Goal: Task Accomplishment & Management: Manage account settings

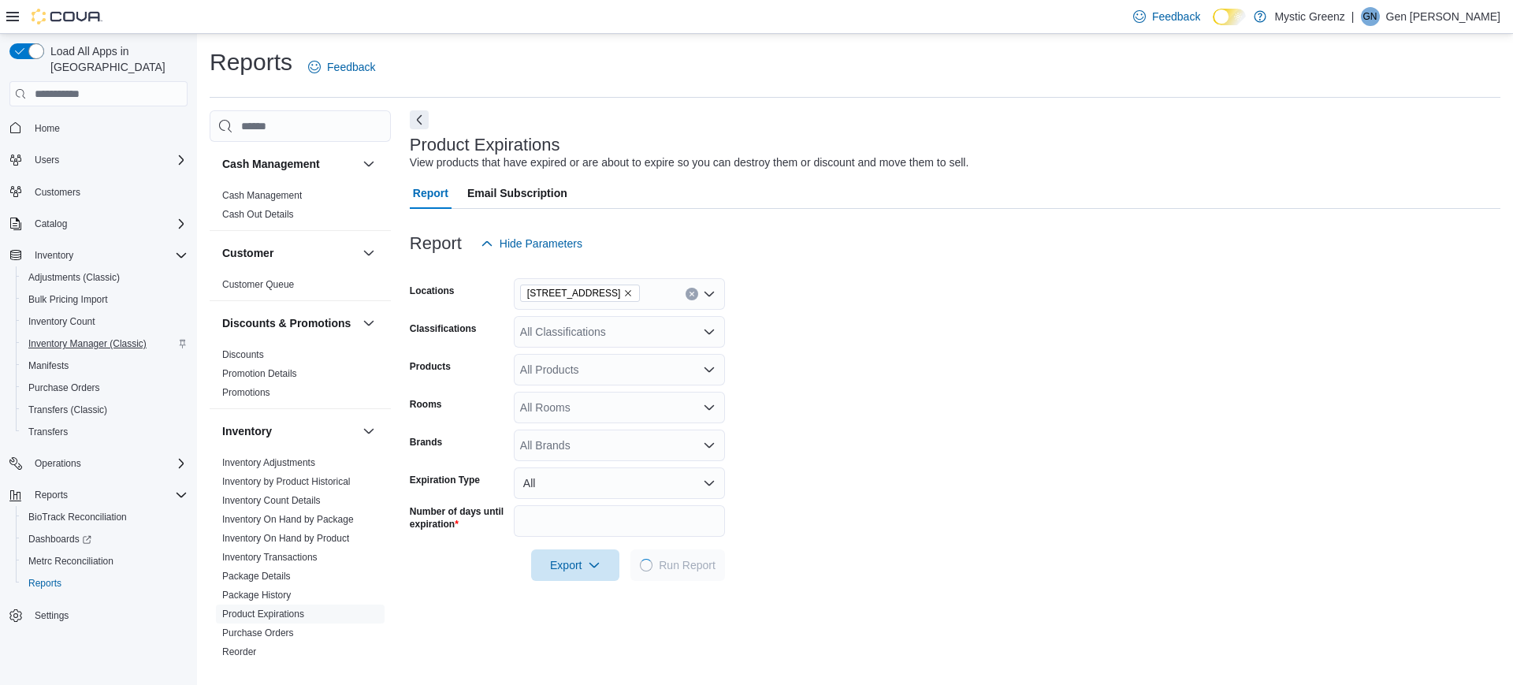
scroll to position [81, 0]
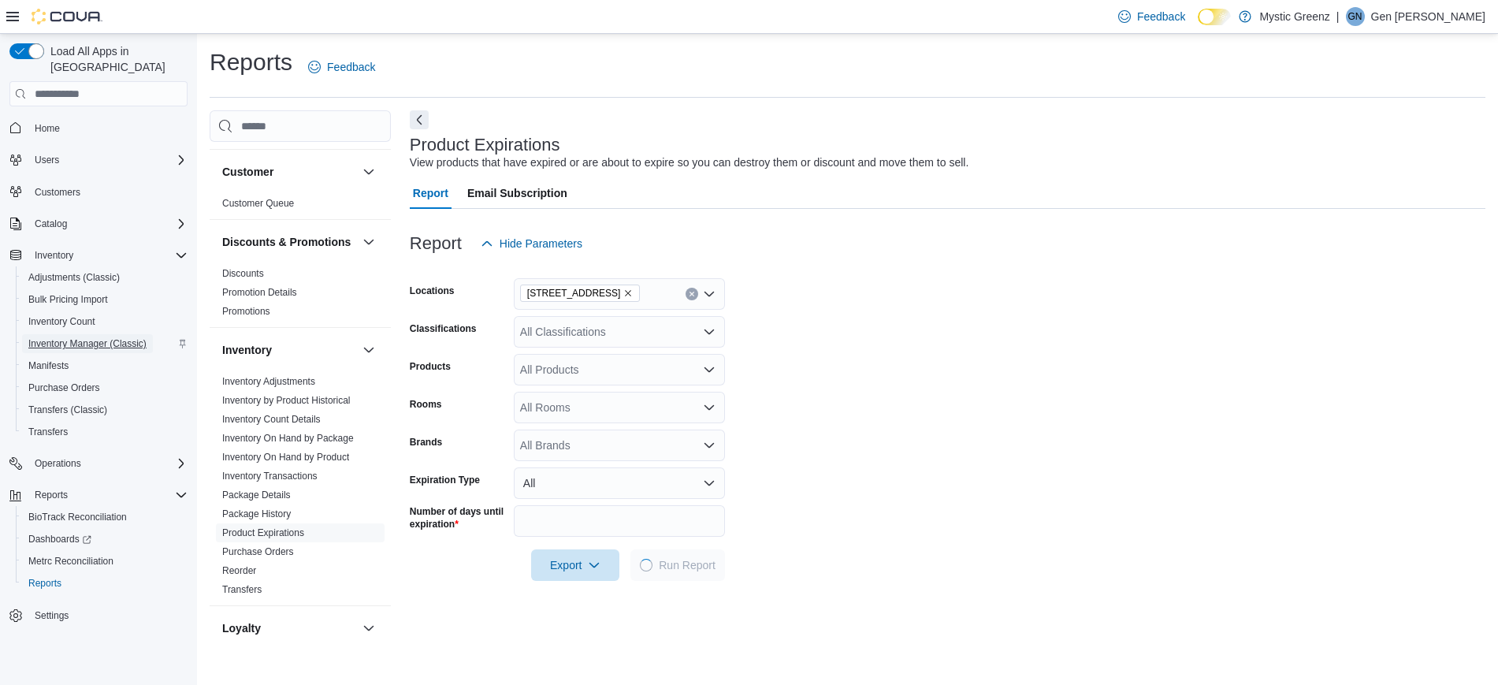
click at [98, 337] on span "Inventory Manager (Classic)" at bounding box center [87, 343] width 118 height 13
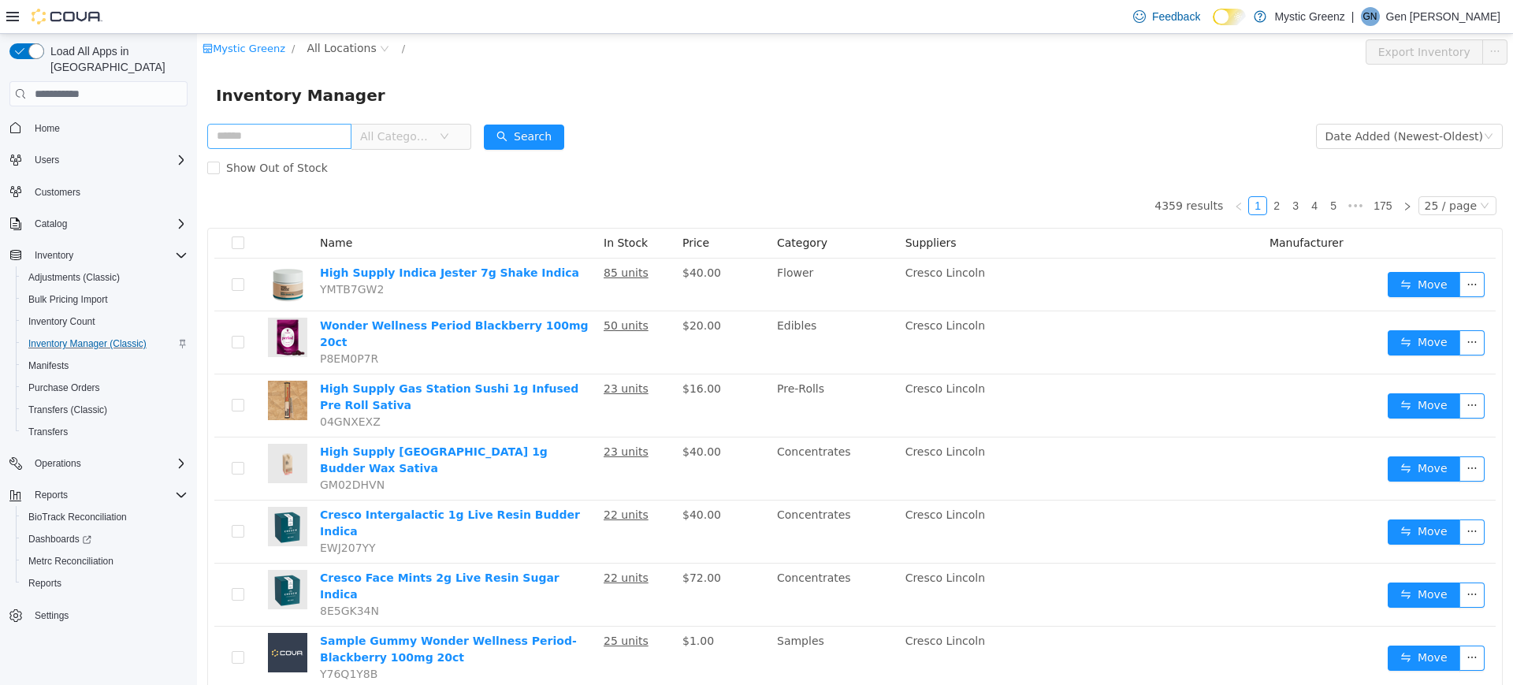
click at [319, 128] on input "text" at bounding box center [279, 136] width 144 height 25
click at [358, 42] on span "All Locations" at bounding box center [340, 47] width 69 height 17
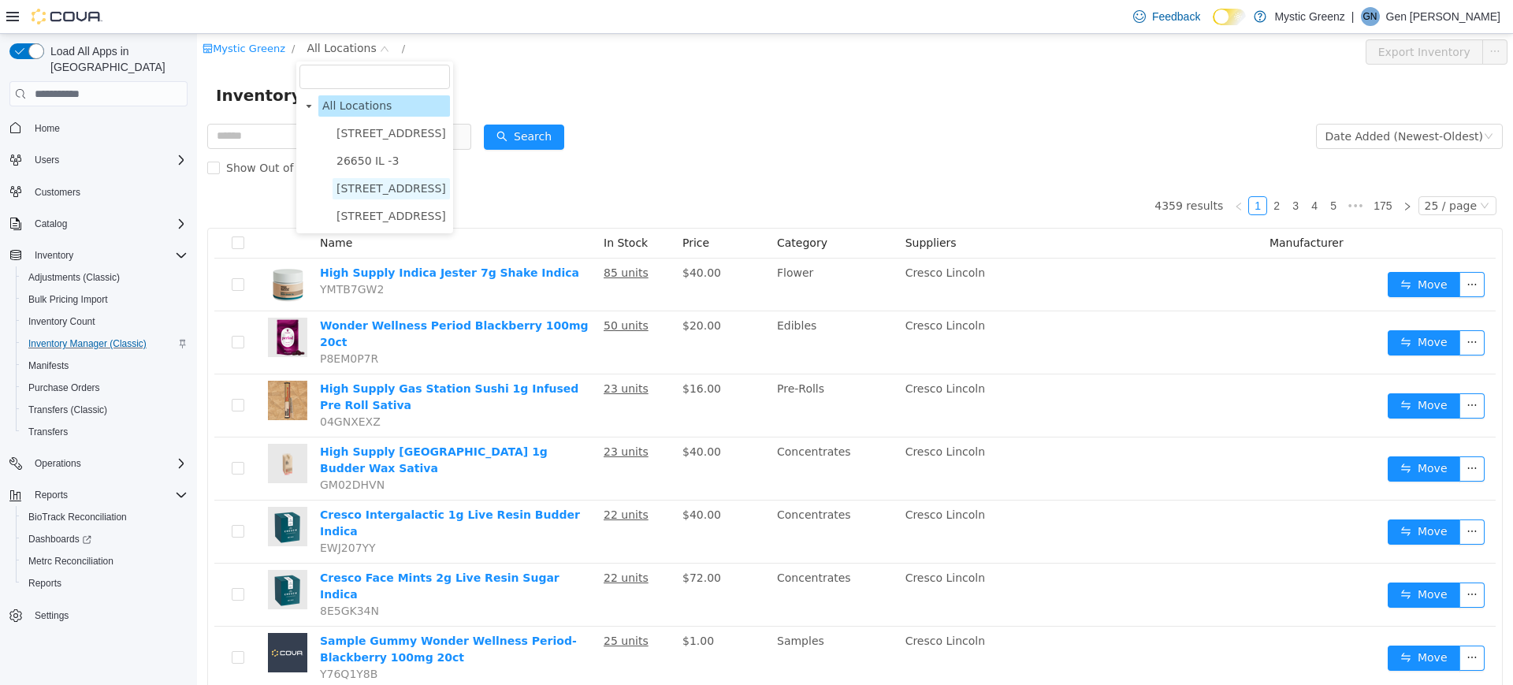
click at [372, 195] on span "360 S Green Mount Rd." at bounding box center [391, 188] width 110 height 13
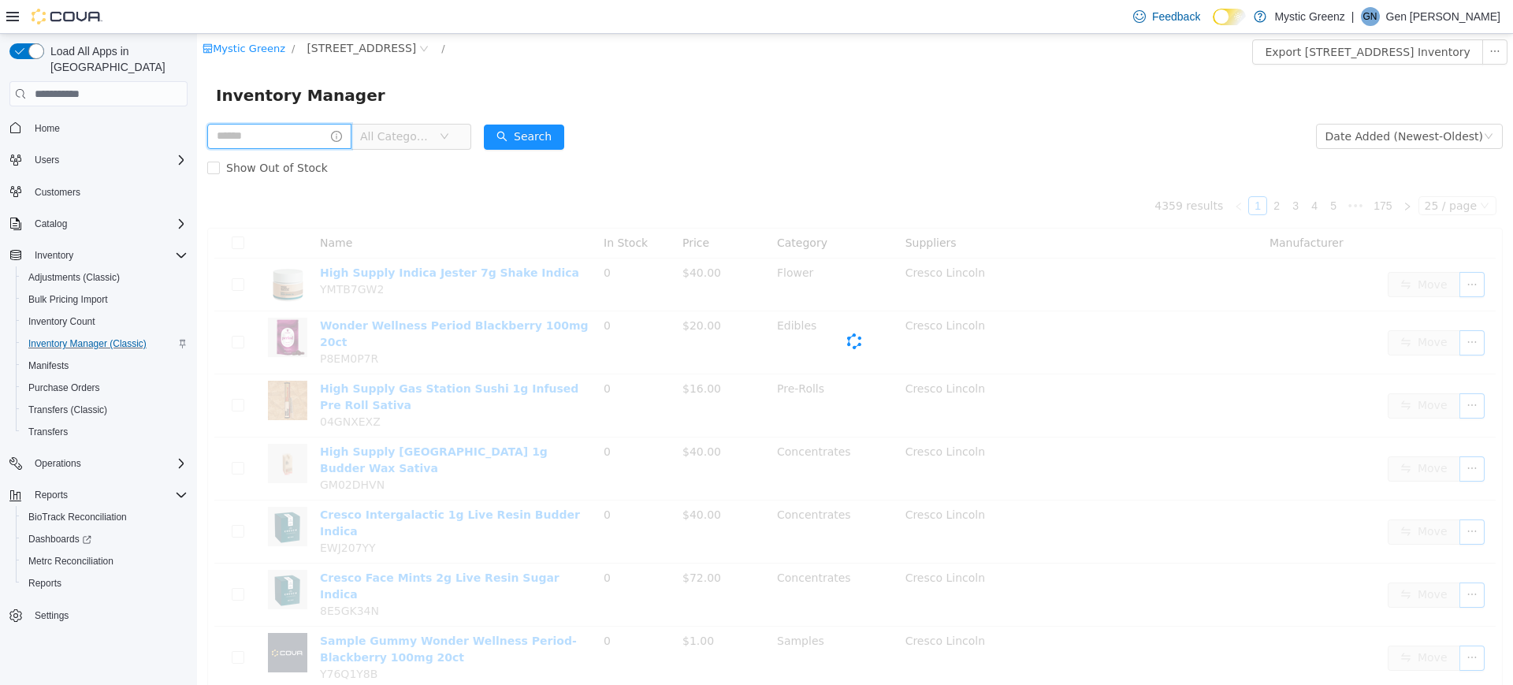
click at [296, 132] on input "text" at bounding box center [279, 136] width 144 height 25
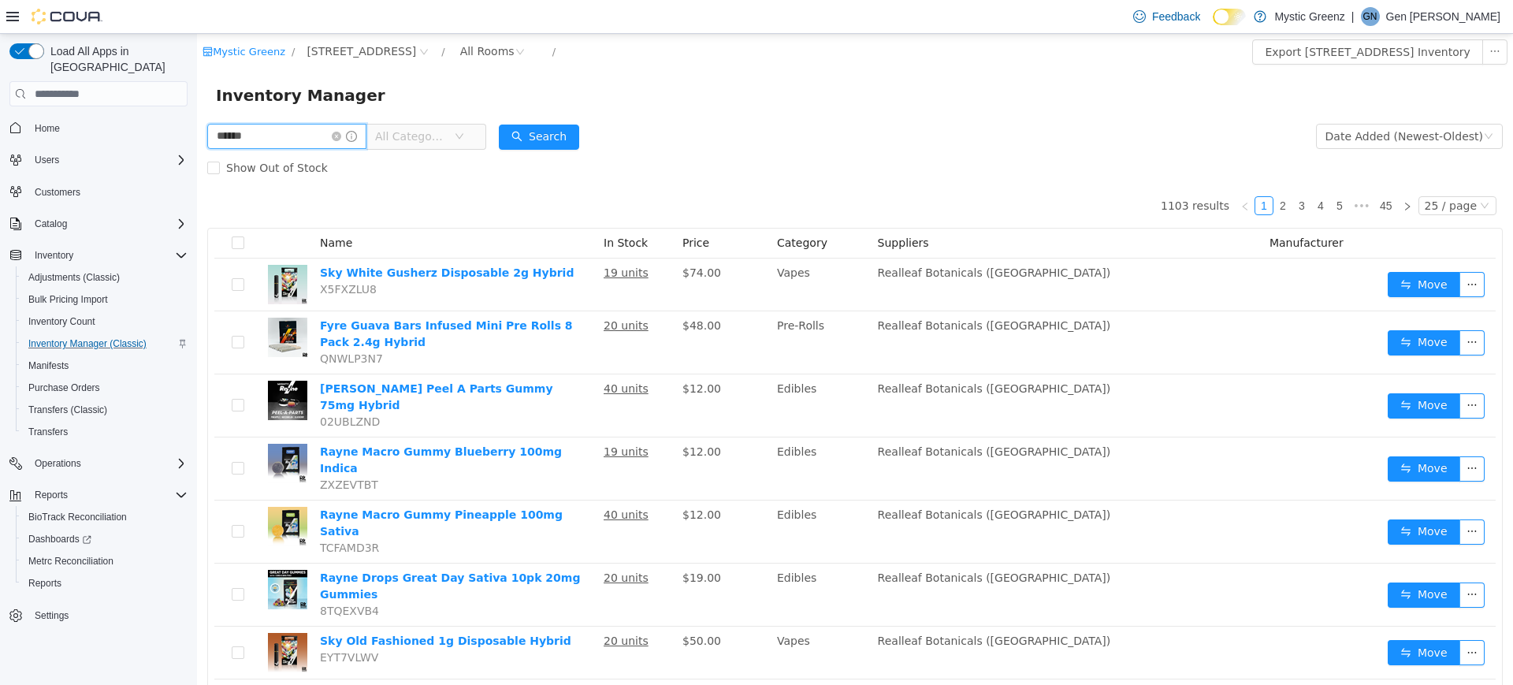
type input "******"
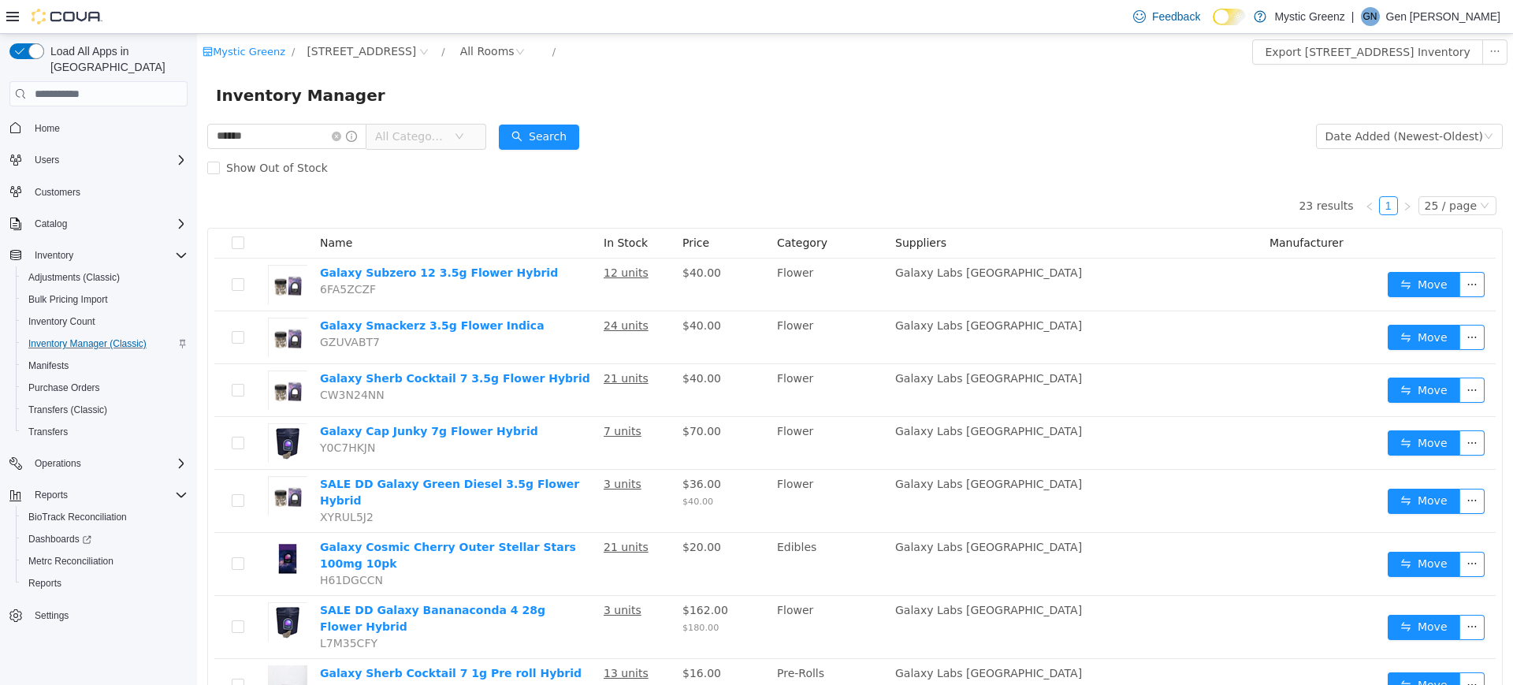
click at [444, 139] on span "All Categories" at bounding box center [411, 136] width 72 height 16
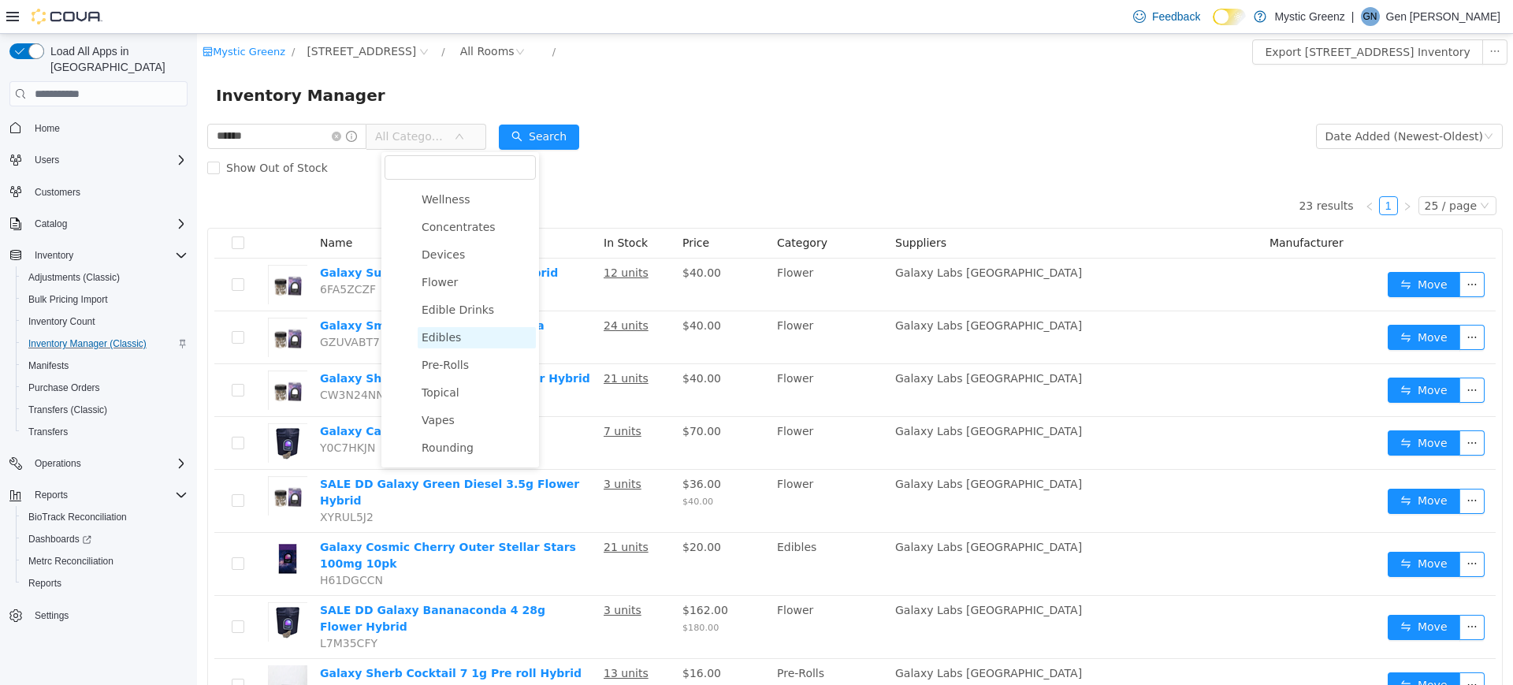
scroll to position [81, 0]
click at [443, 424] on span "Vapes" at bounding box center [438, 418] width 33 height 13
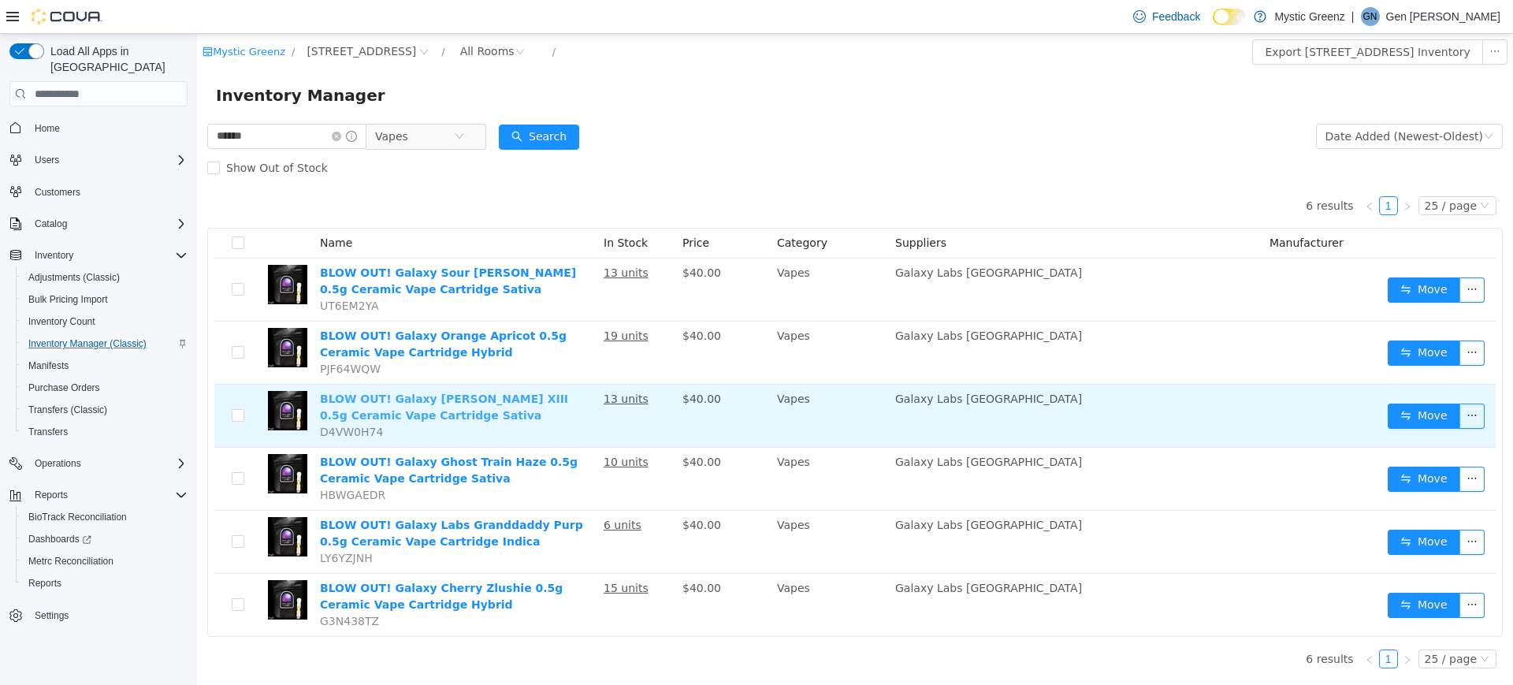
click at [568, 396] on link "BLOW OUT! Galaxy King Louie XIII 0.5g Ceramic Vape Cartridge Sativa" at bounding box center [444, 406] width 248 height 29
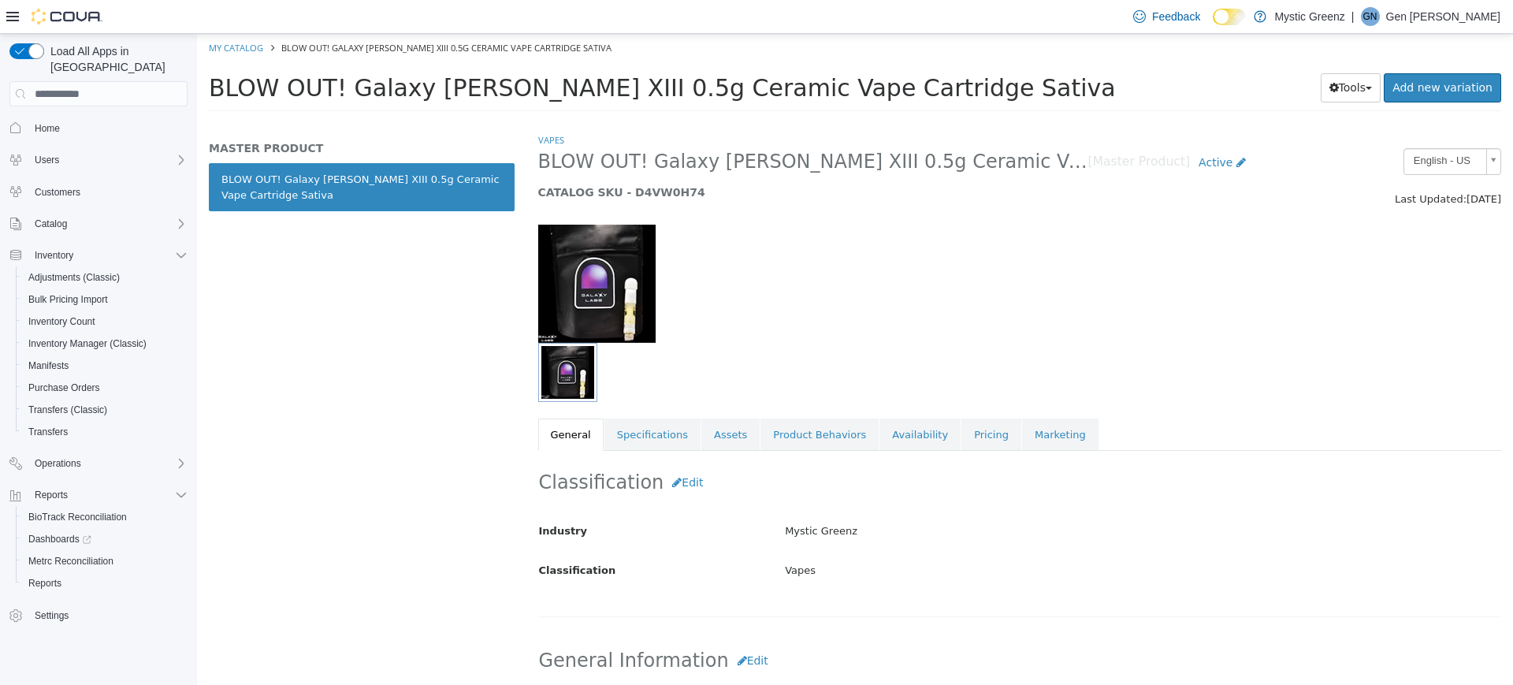
scroll to position [162, 0]
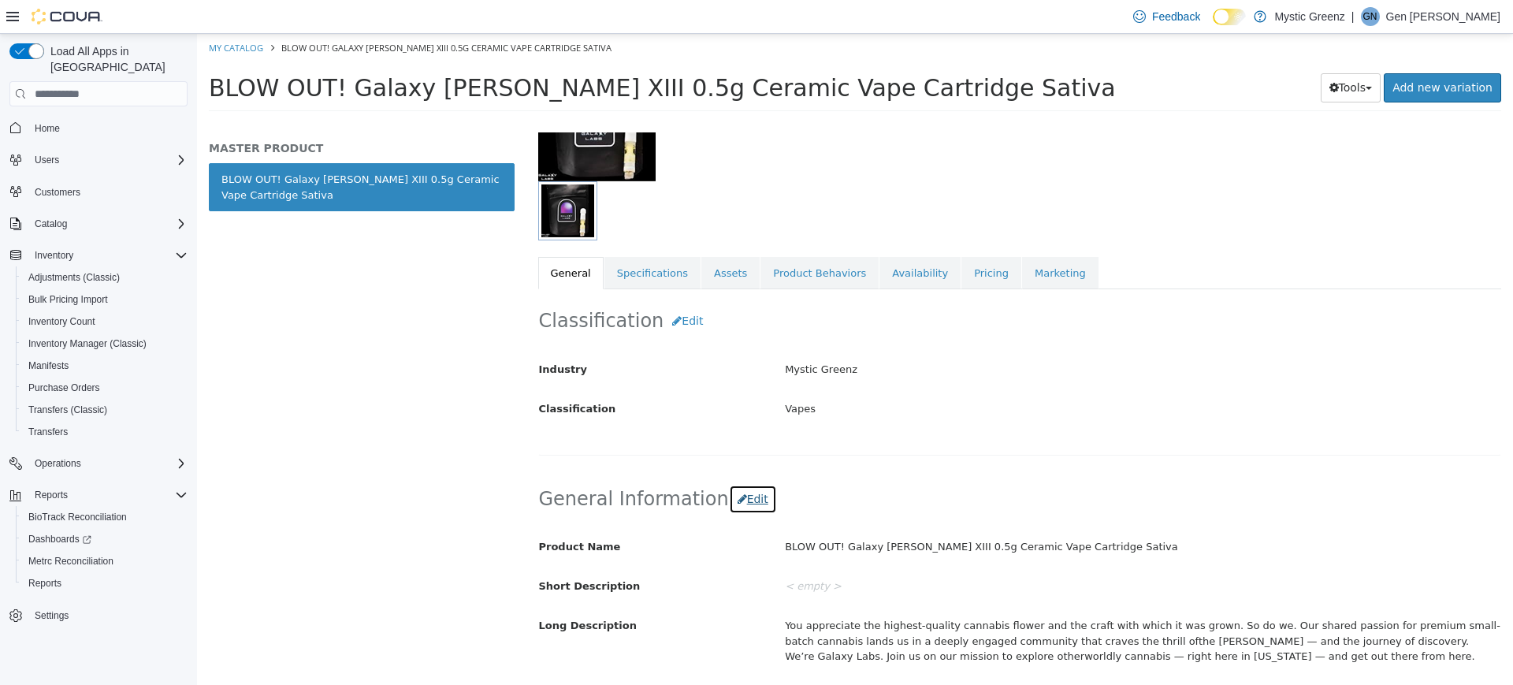
click at [741, 504] on button "Edit" at bounding box center [753, 499] width 48 height 29
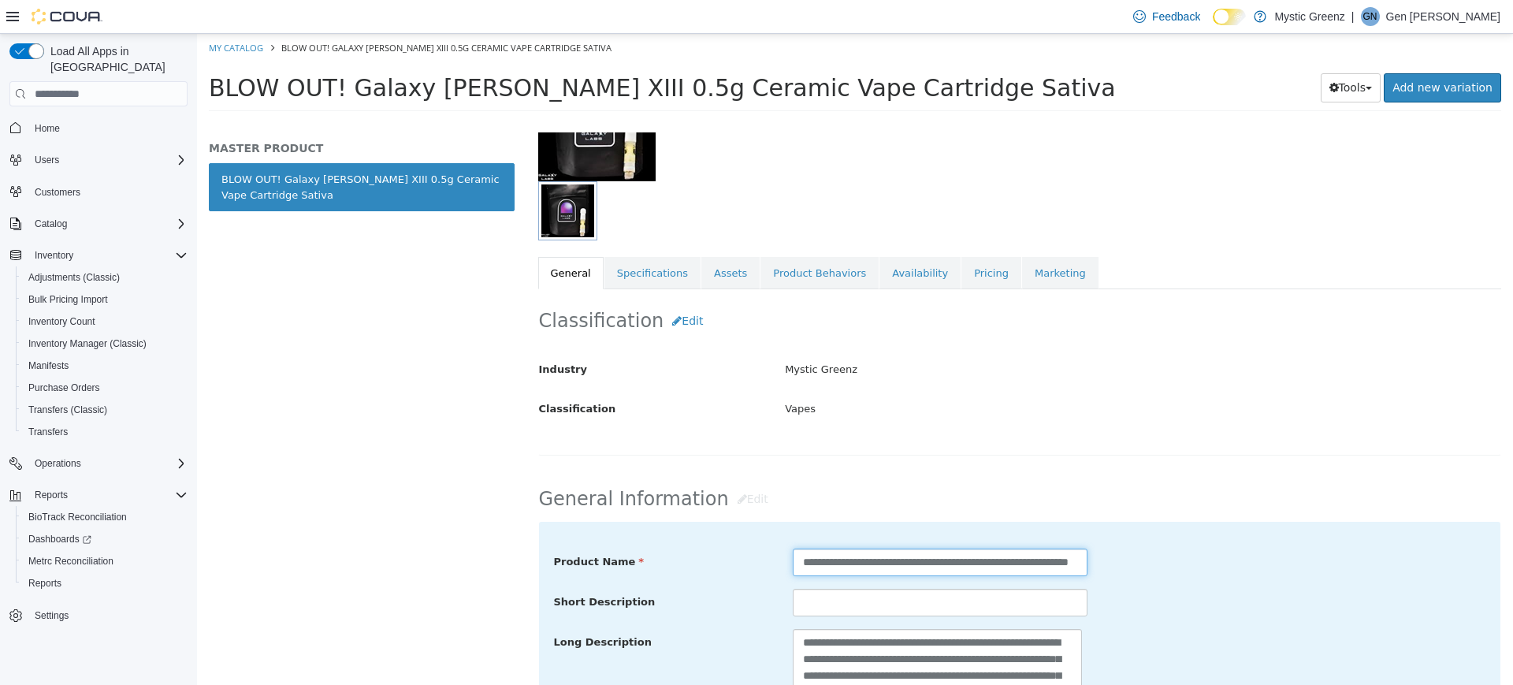
click at [1031, 562] on input "**********" at bounding box center [940, 562] width 295 height 28
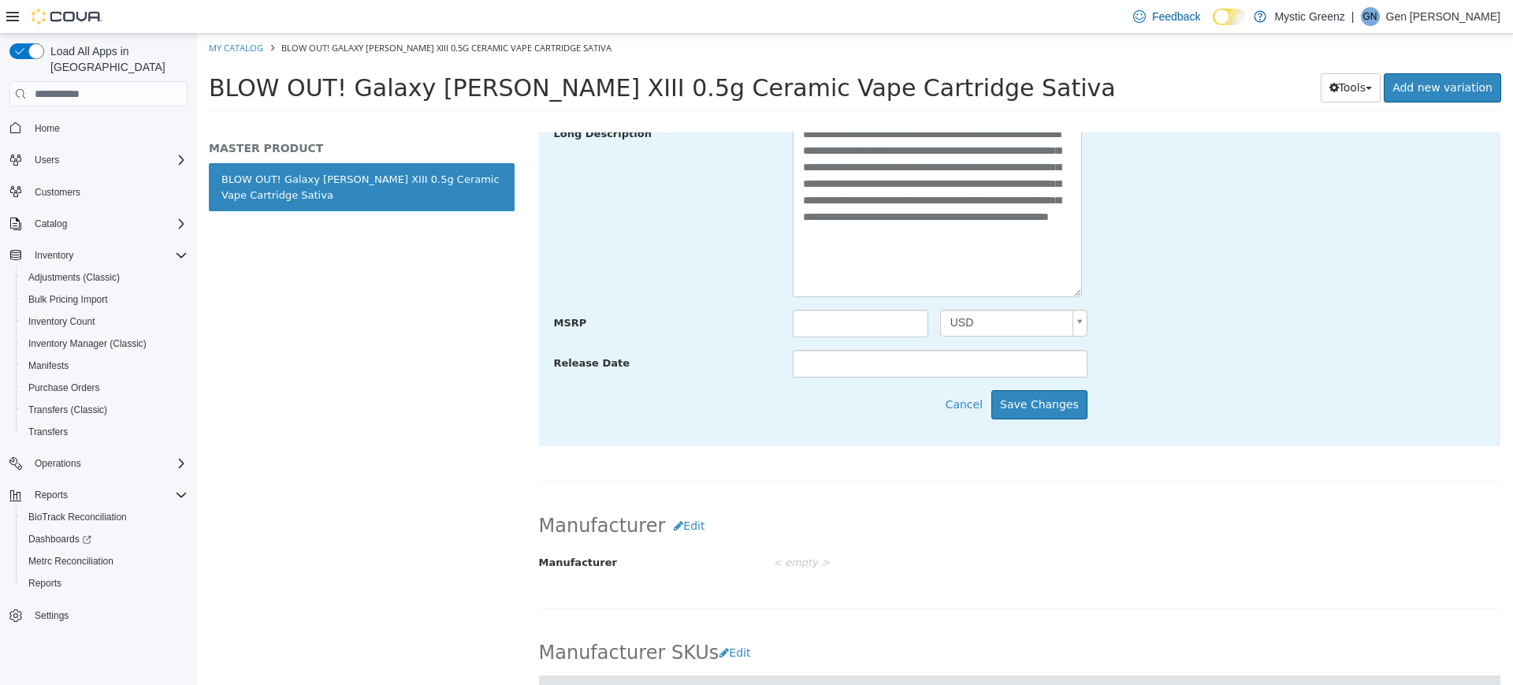
scroll to position [812, 0]
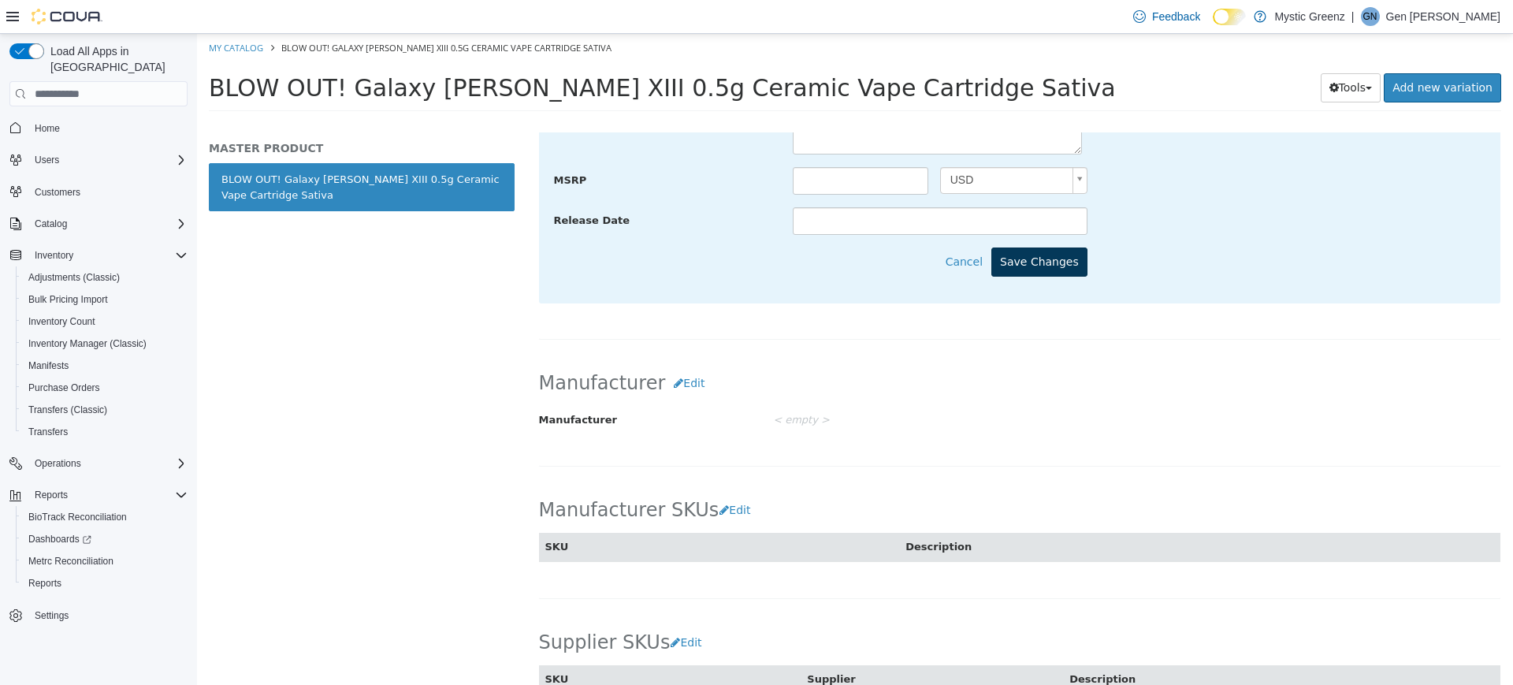
type input "**********"
click at [1034, 258] on button "Save Changes" at bounding box center [1039, 261] width 96 height 29
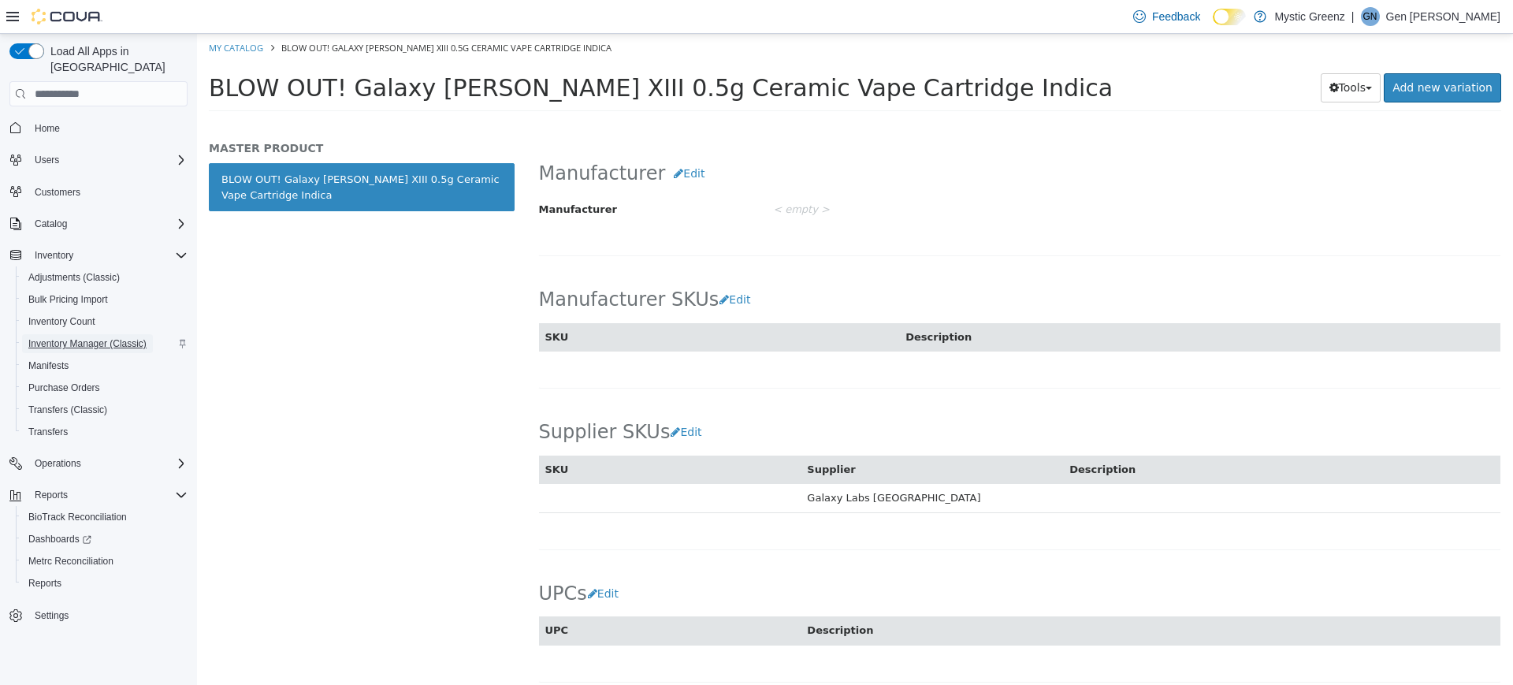
click at [50, 337] on span "Inventory Manager (Classic)" at bounding box center [87, 343] width 118 height 13
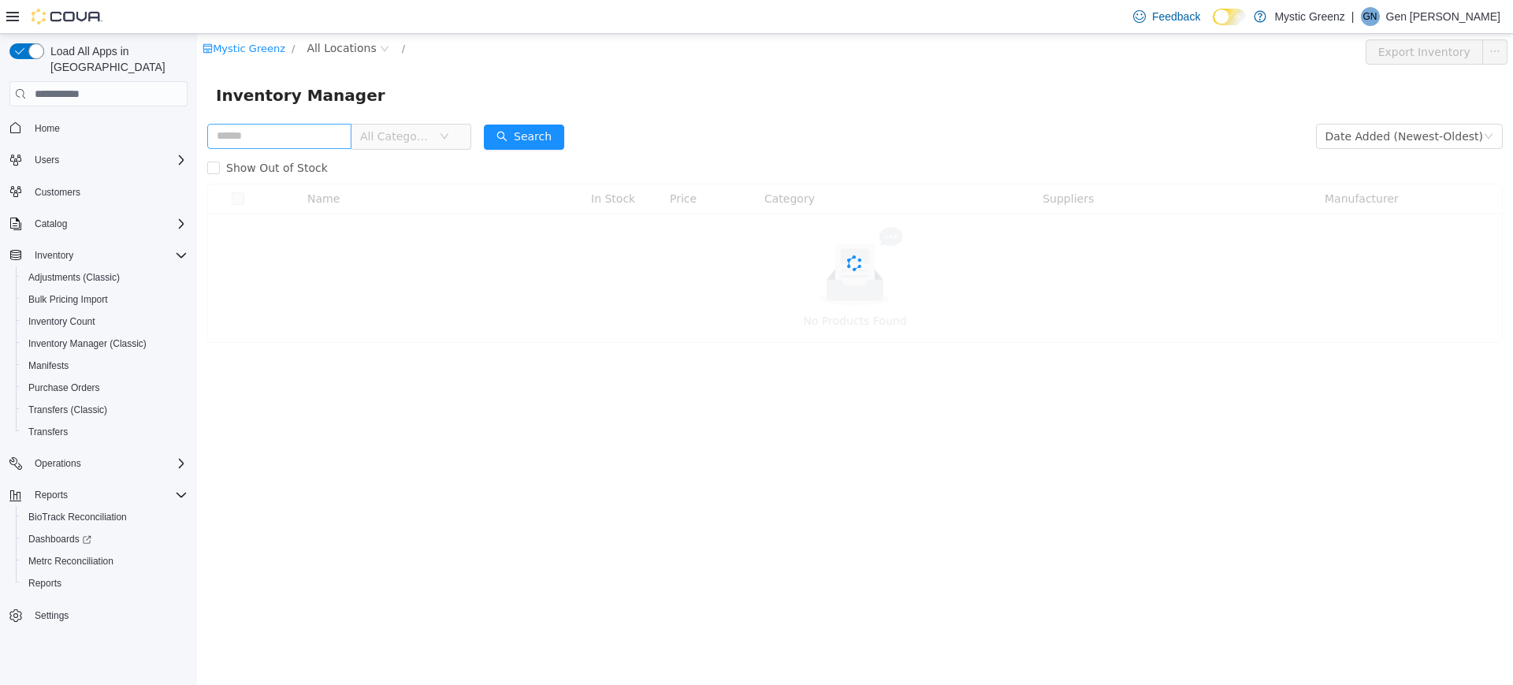
click at [288, 143] on input "text" at bounding box center [279, 136] width 144 height 25
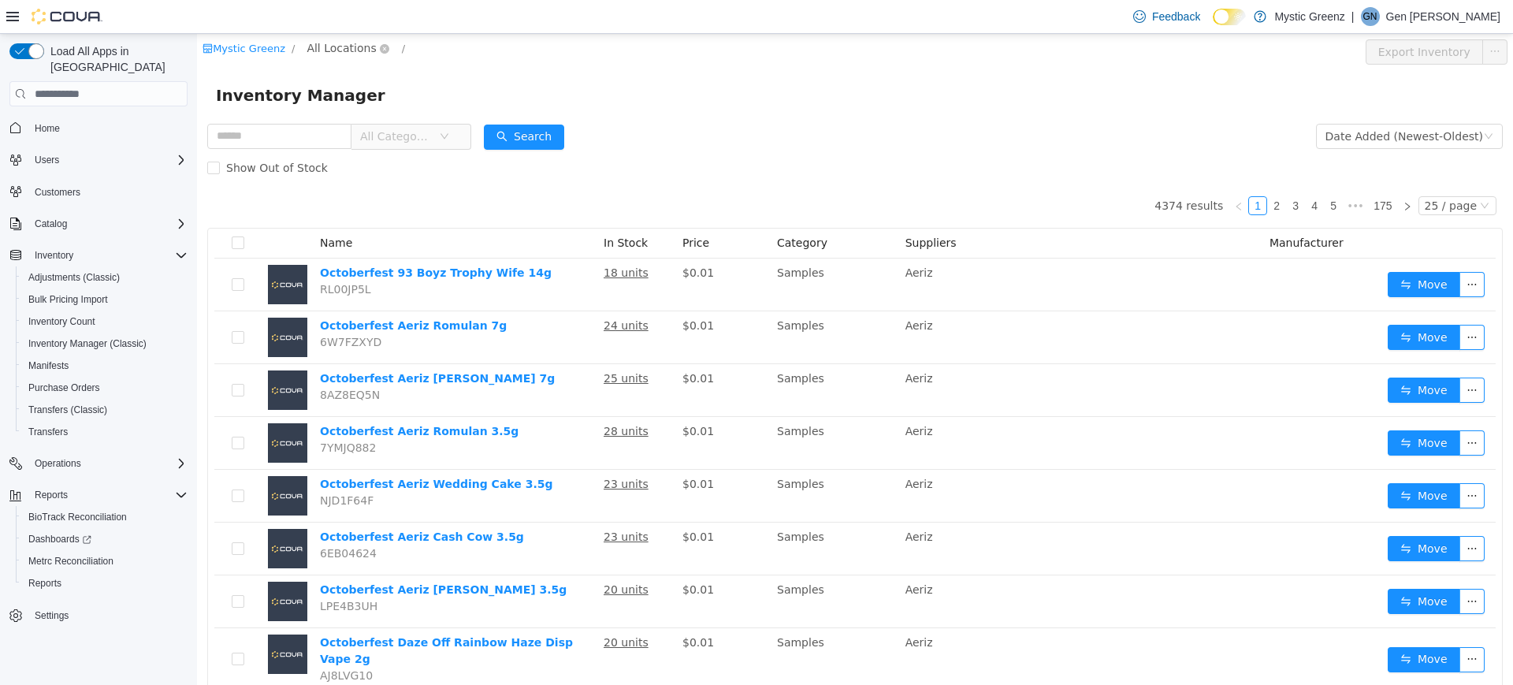
click at [310, 54] on span "All Locations" at bounding box center [340, 47] width 69 height 17
click at [380, 176] on ul "1120 Woodlawn Rd 26650 IL -3 360 S Green Mount Rd. 5045 Indus Drive" at bounding box center [374, 175] width 150 height 104
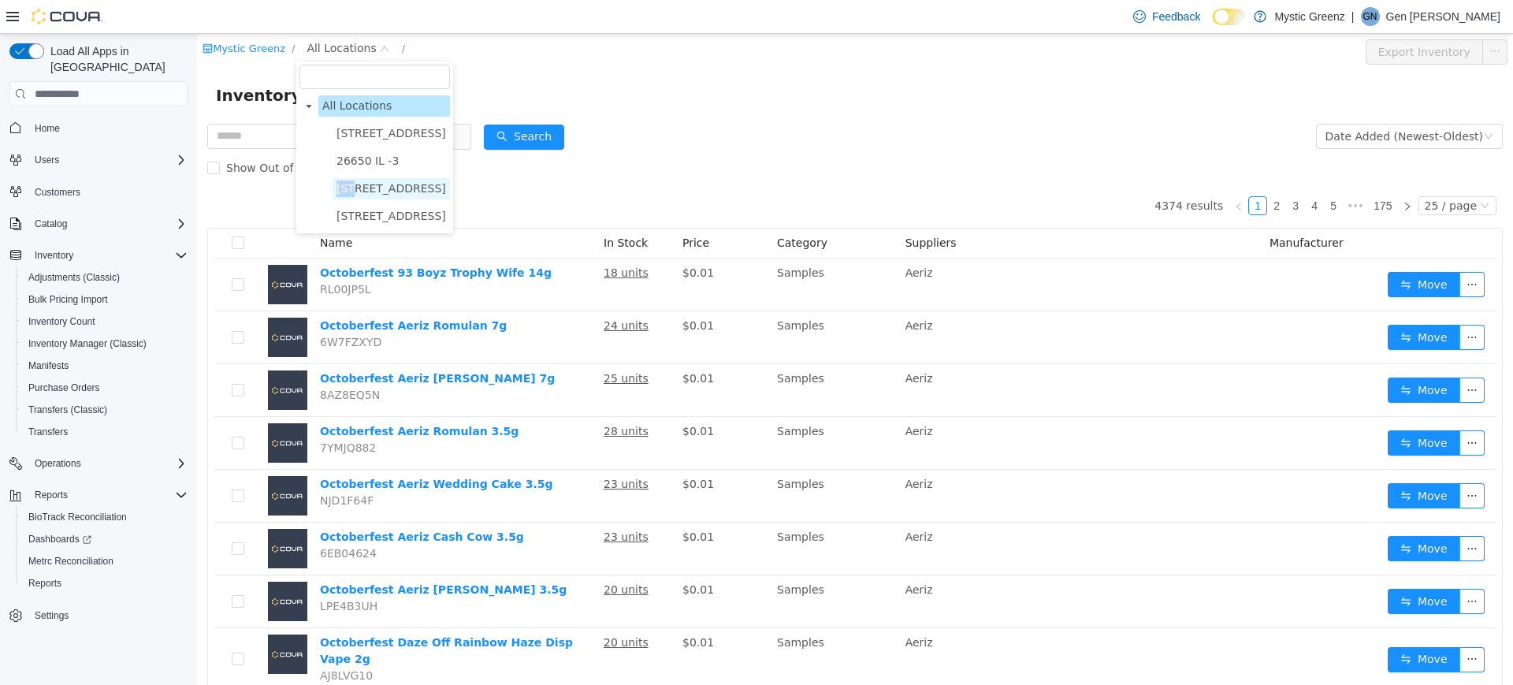
click at [380, 180] on ul "1120 Woodlawn Rd 26650 IL -3 360 S Green Mount Rd. 5045 Indus Drive" at bounding box center [374, 175] width 150 height 104
click at [380, 190] on span "360 S Green Mount Rd." at bounding box center [391, 188] width 110 height 13
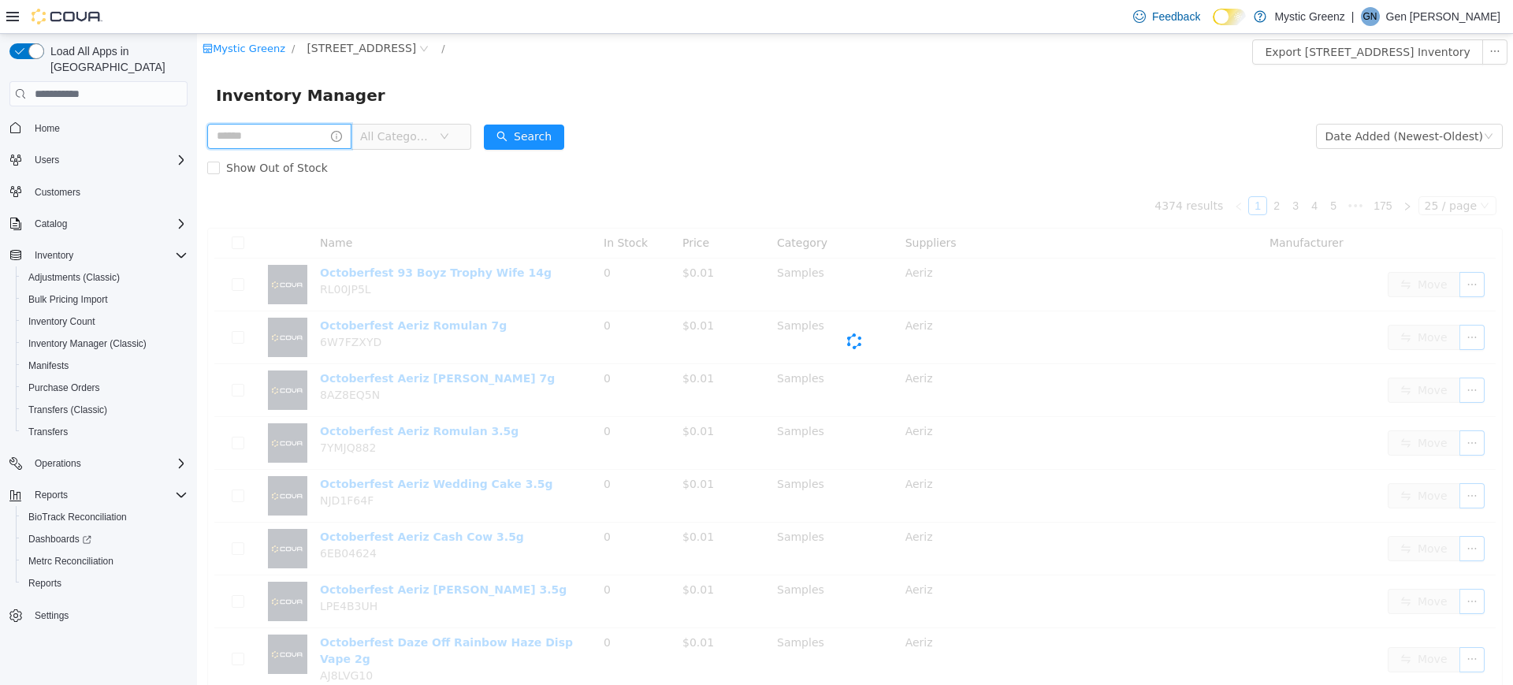
click at [269, 141] on input "text" at bounding box center [279, 136] width 144 height 25
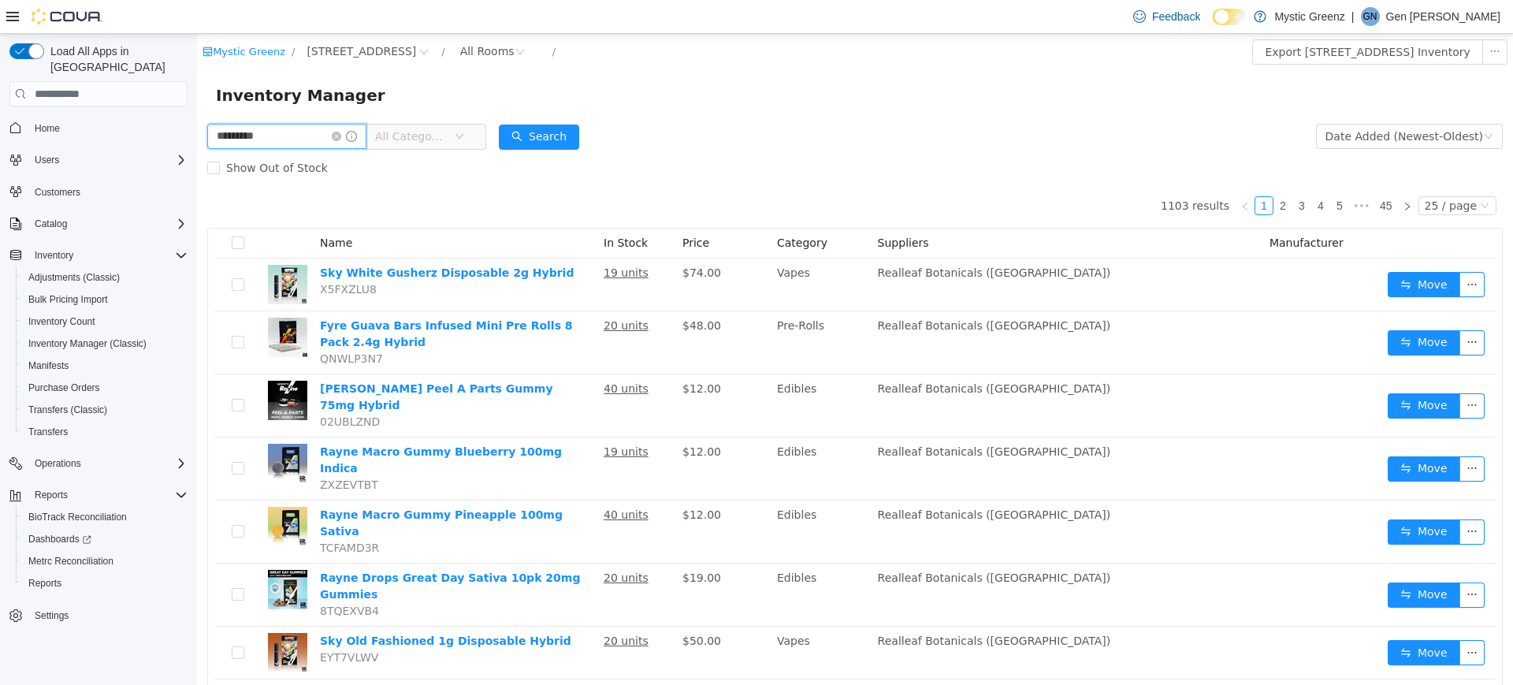
type input "*********"
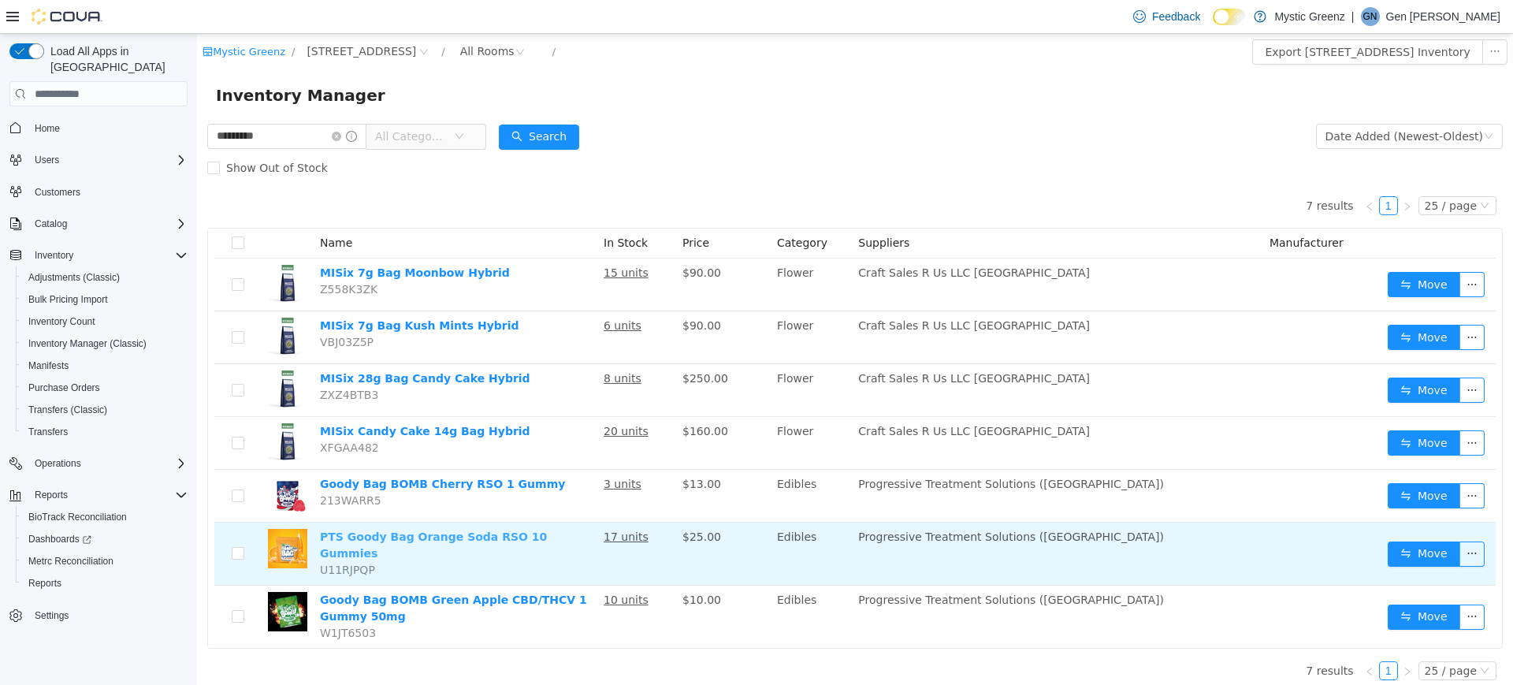
click at [512, 544] on link "PTS Goody Bag Orange Soda RSO 10 Gummies" at bounding box center [433, 544] width 227 height 29
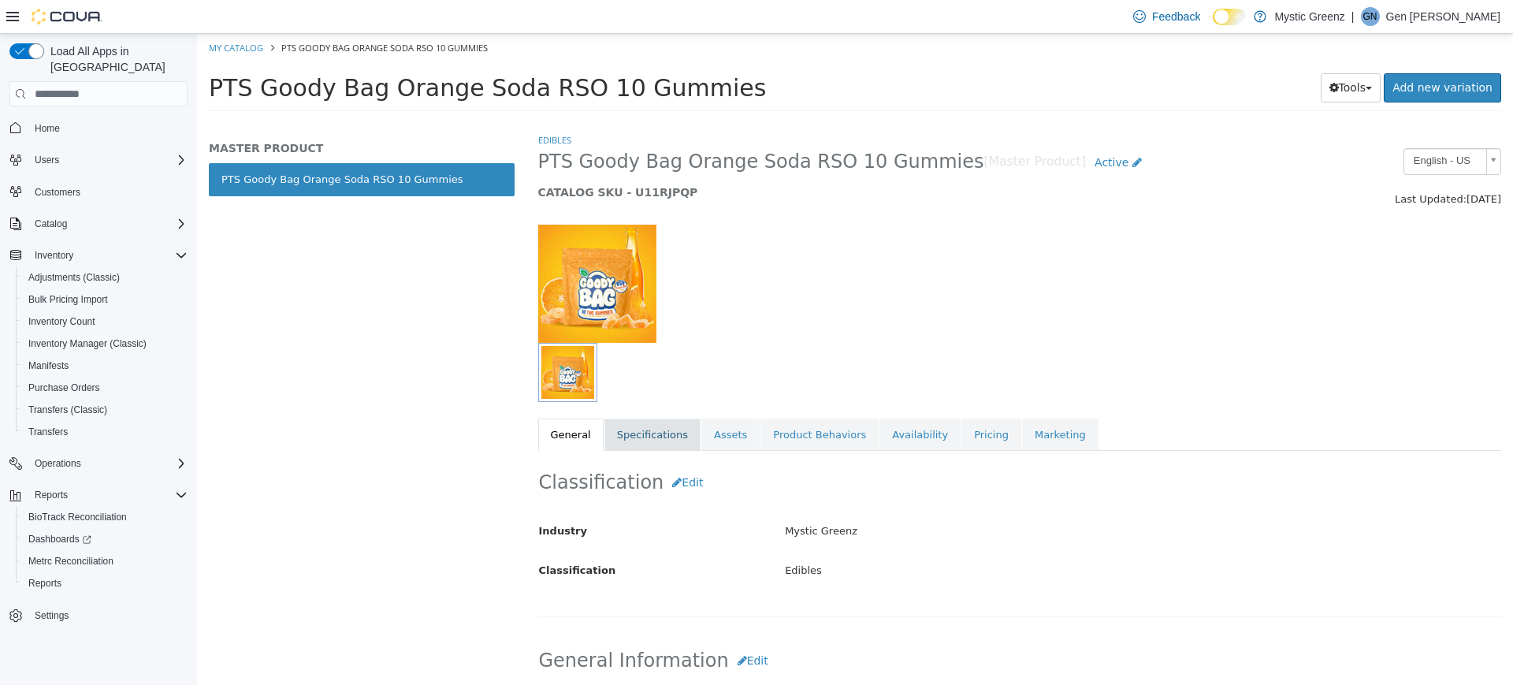
click at [650, 436] on link "Specifications" at bounding box center [652, 434] width 96 height 33
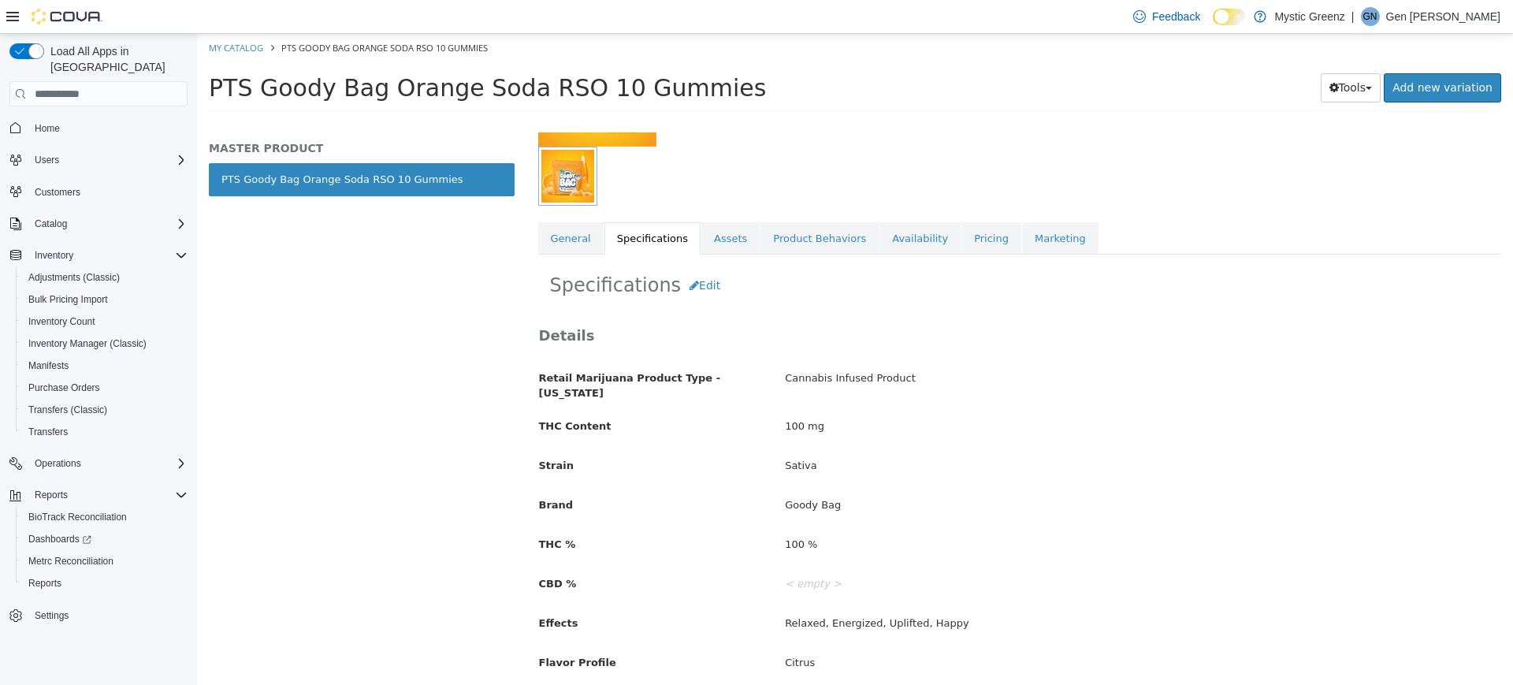
scroll to position [221, 0]
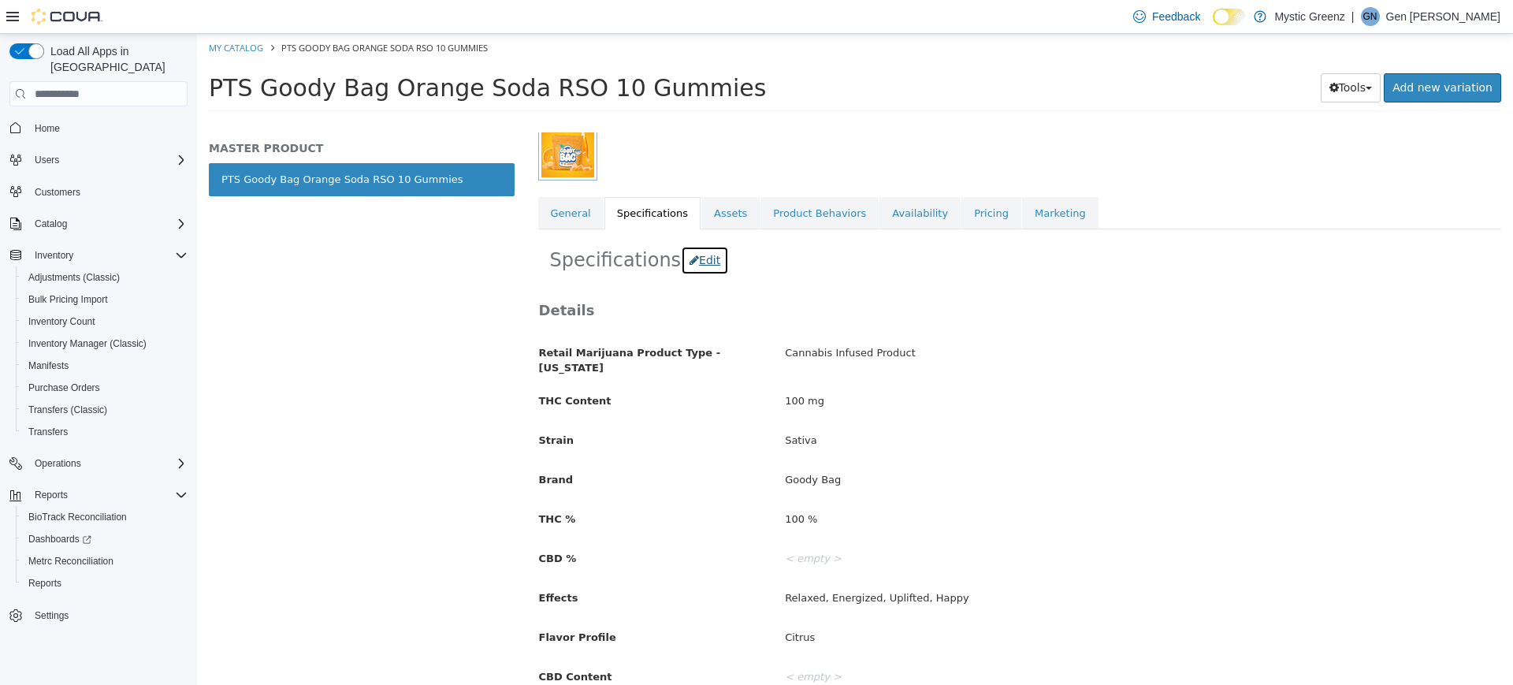
click at [691, 262] on button "Edit" at bounding box center [705, 260] width 48 height 29
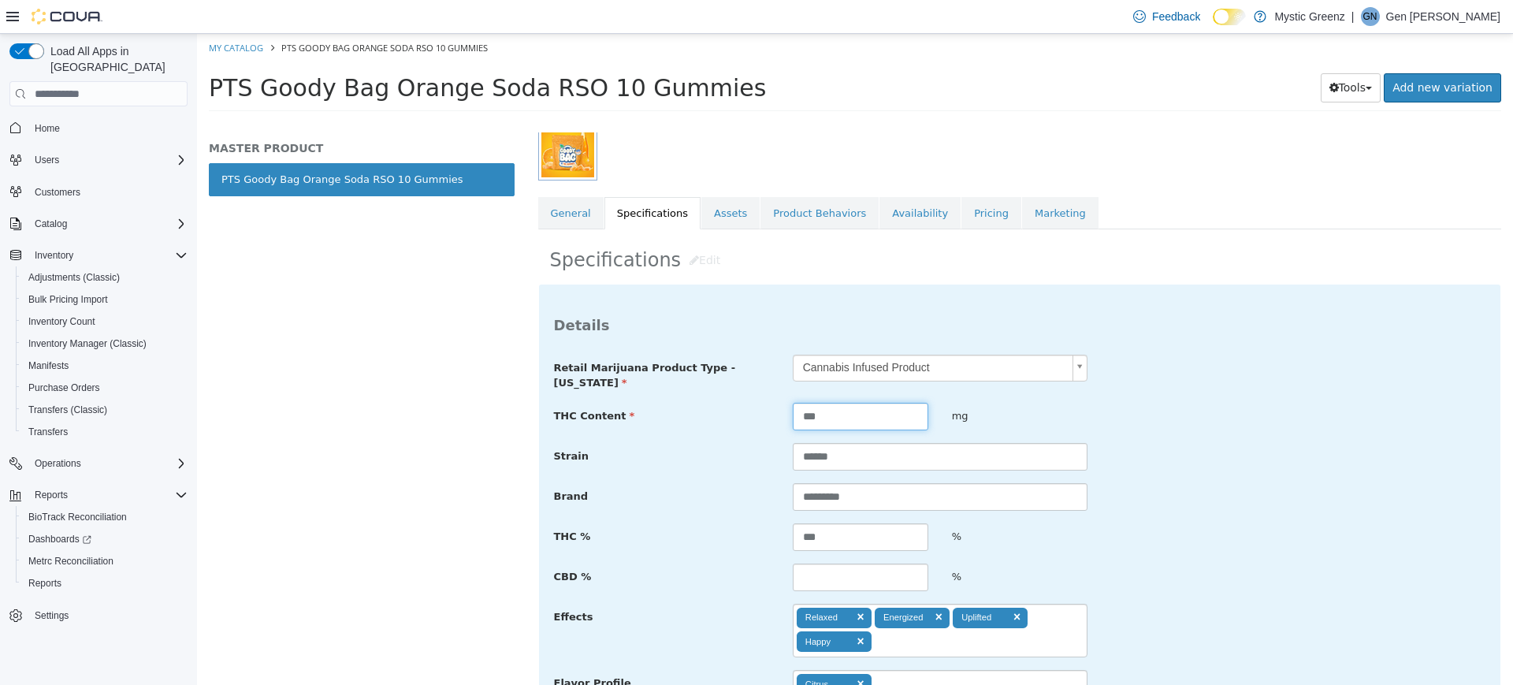
drag, startPoint x: 827, startPoint y: 413, endPoint x: 663, endPoint y: 408, distance: 164.0
click at [663, 408] on div "THC Content *** mg" at bounding box center [1020, 417] width 956 height 28
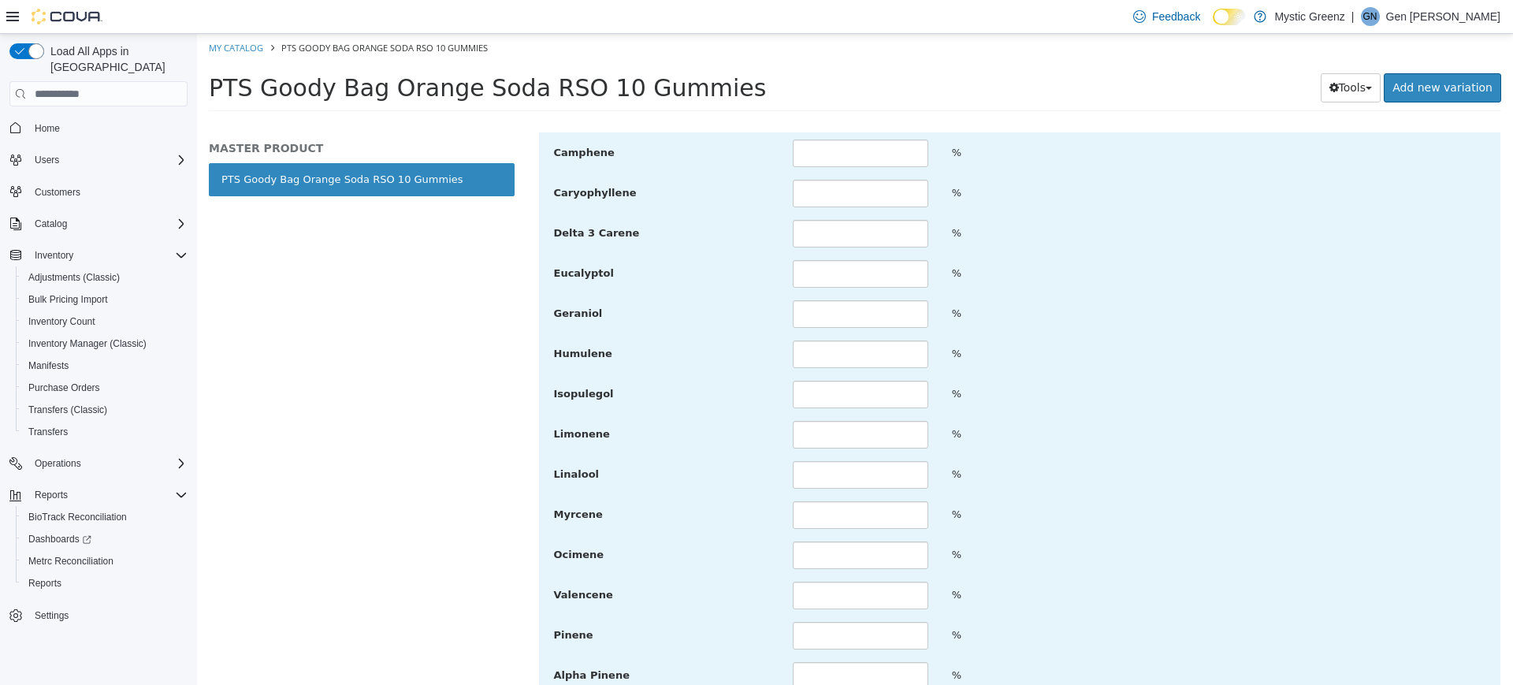
scroll to position [1971, 0]
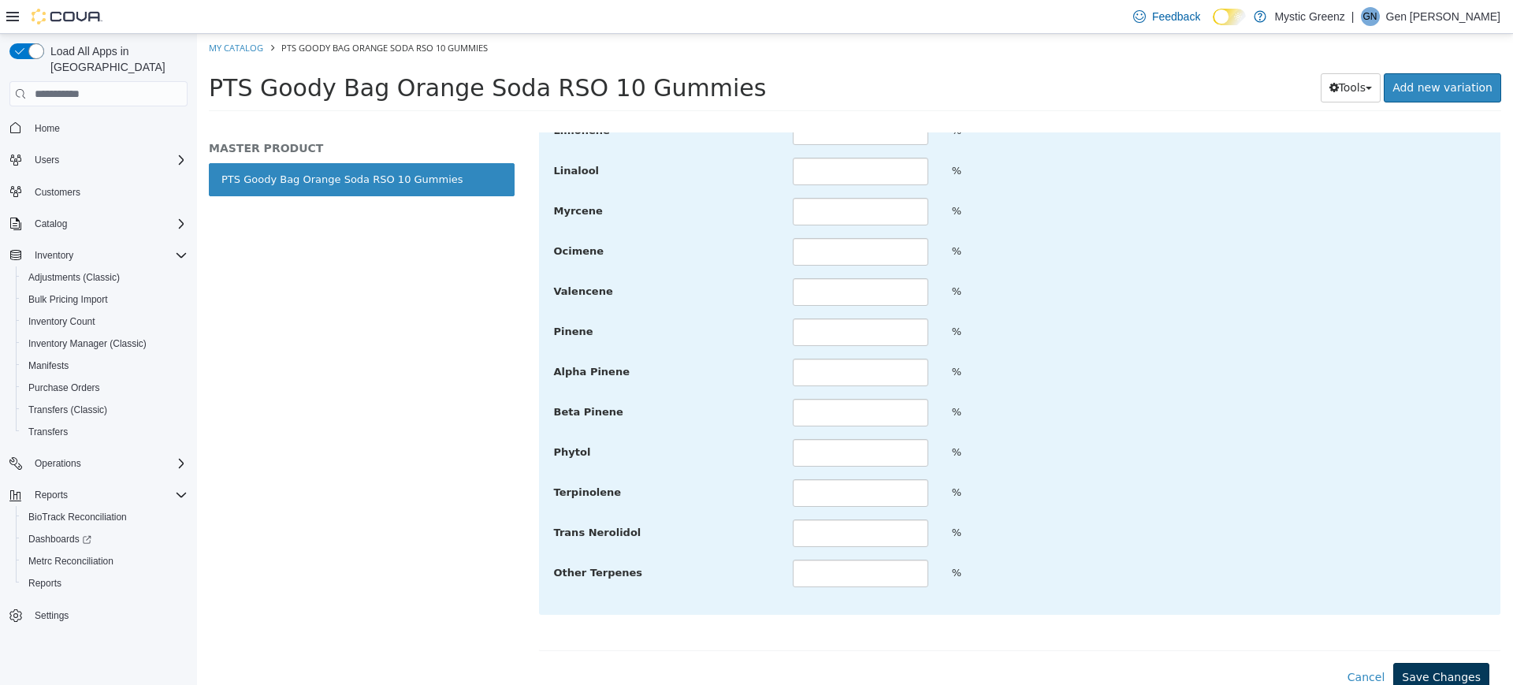
type input "**"
click at [1417, 663] on button "Save Changes" at bounding box center [1441, 677] width 96 height 29
click at [1430, 666] on button "Save Changes" at bounding box center [1441, 677] width 96 height 29
click at [1412, 665] on button "Save Changes" at bounding box center [1441, 677] width 96 height 29
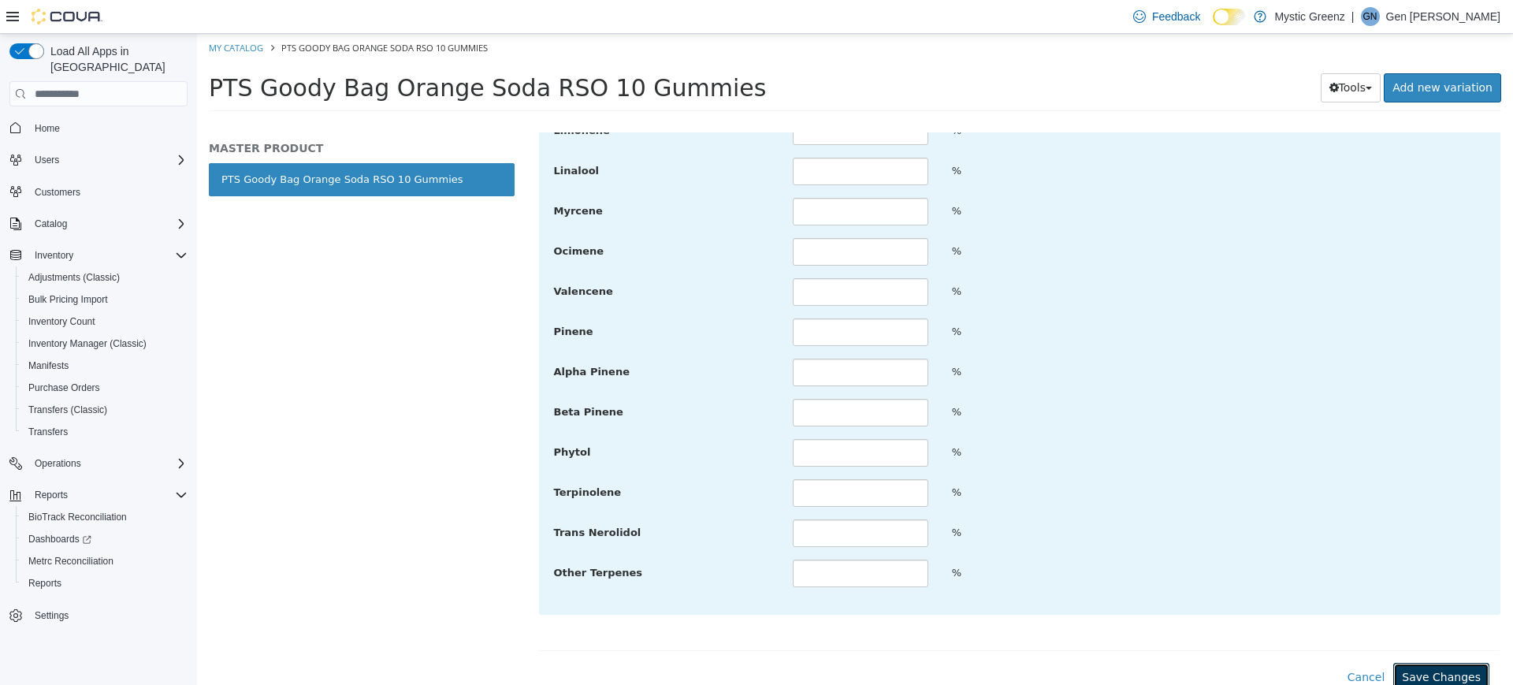
click at [1412, 665] on button "Save Changes" at bounding box center [1441, 677] width 96 height 29
click at [1404, 666] on button "Save Changes" at bounding box center [1441, 677] width 96 height 29
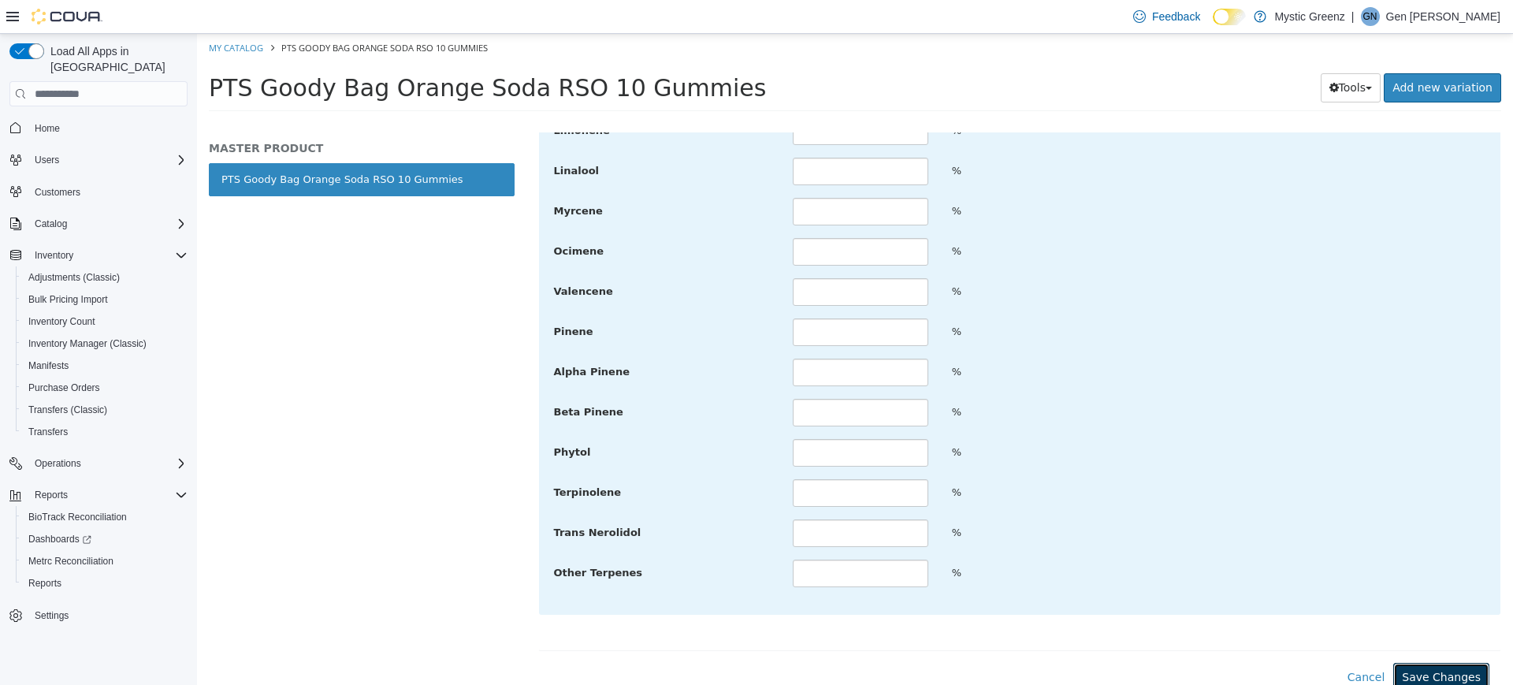
click at [1404, 666] on button "Save Changes" at bounding box center [1441, 677] width 96 height 29
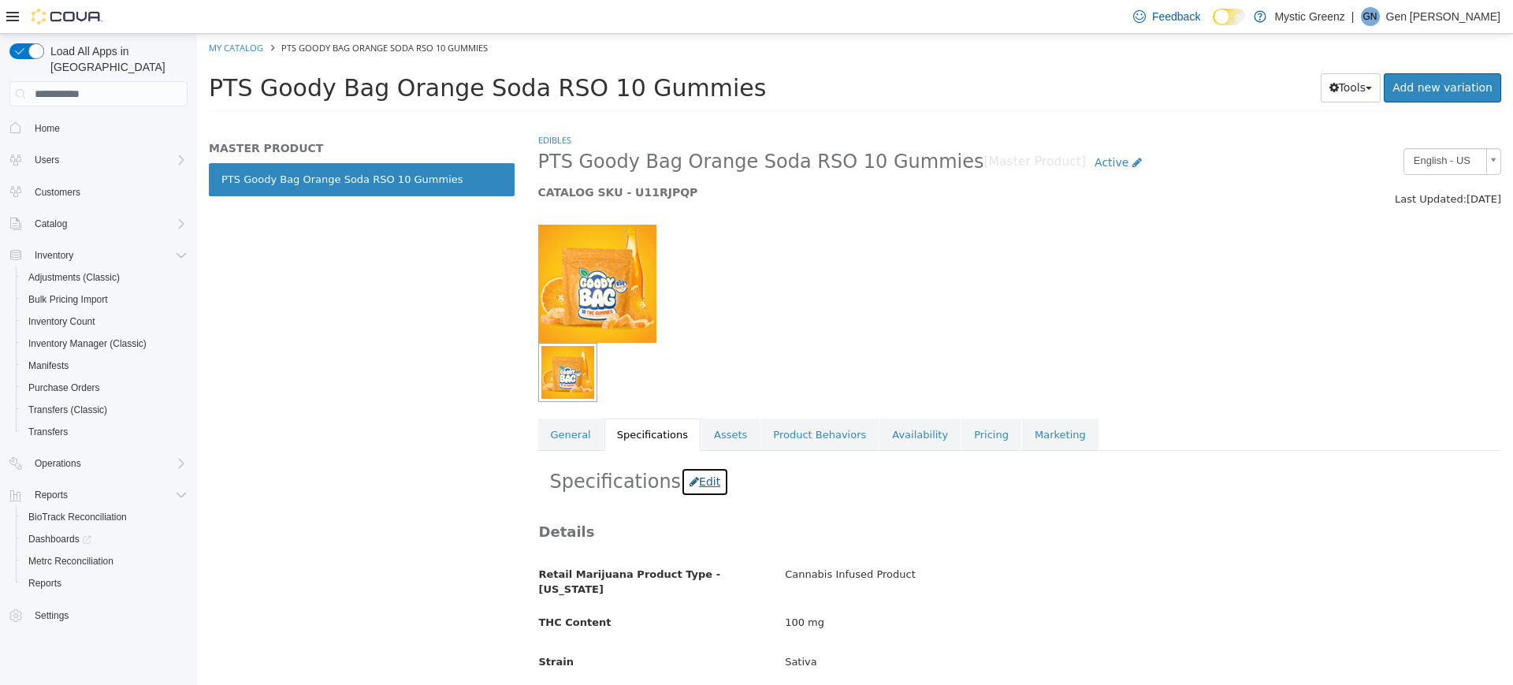
click at [693, 492] on button "Edit" at bounding box center [705, 481] width 48 height 29
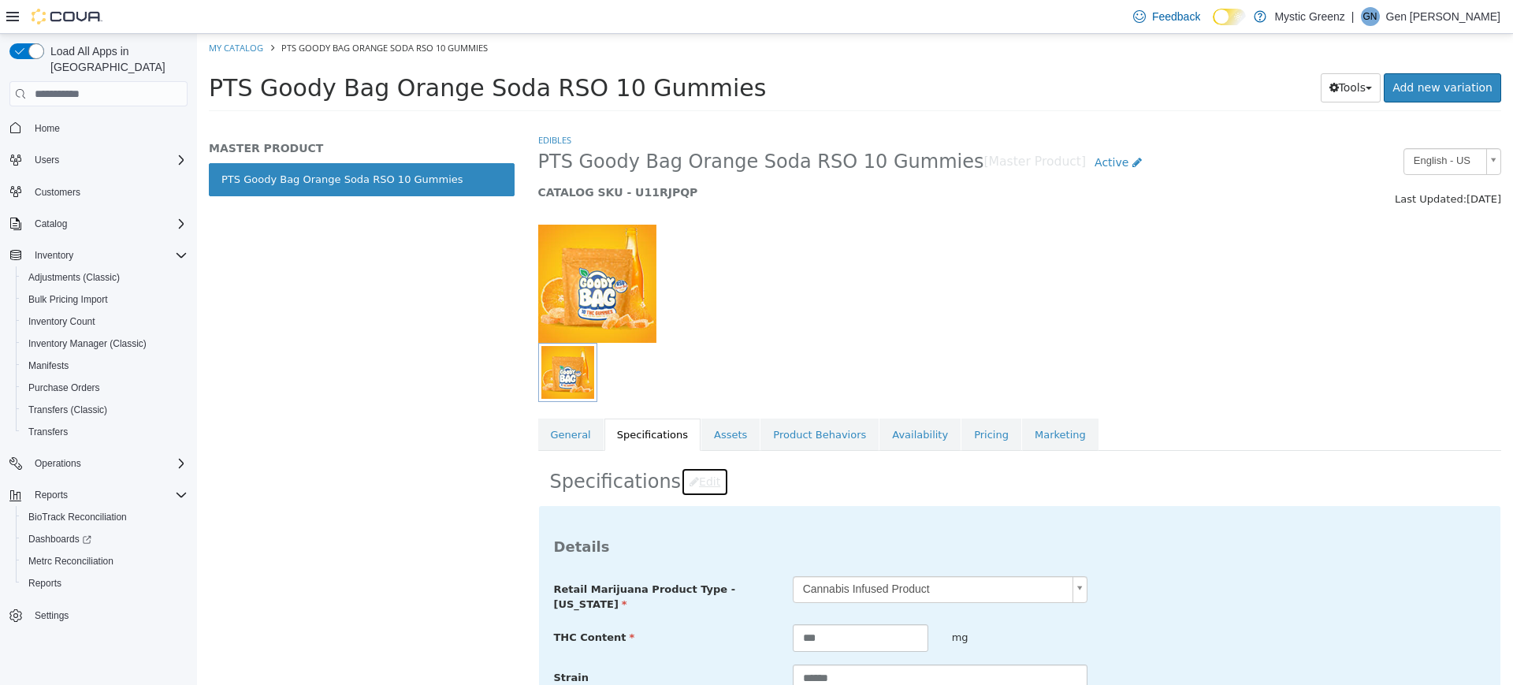
scroll to position [67, 0]
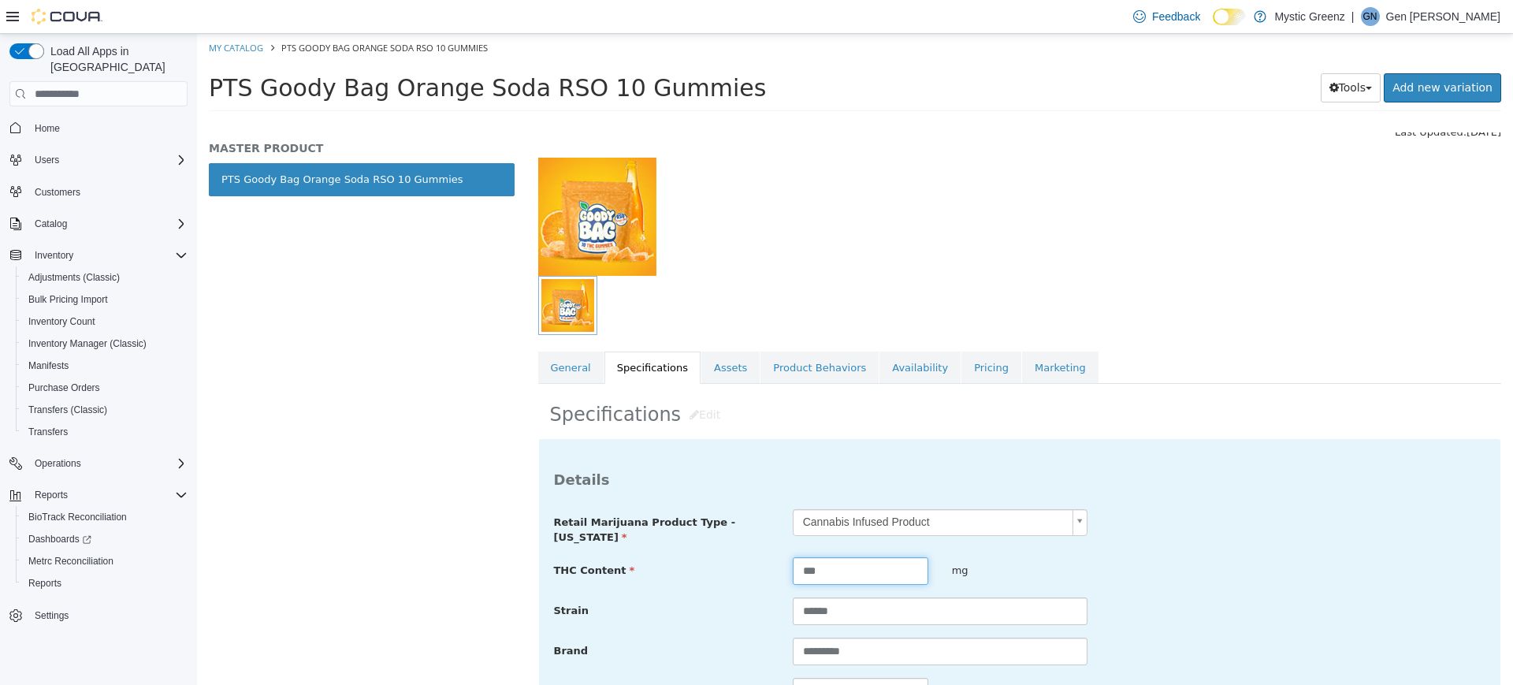
click at [808, 563] on input "***" at bounding box center [861, 571] width 136 height 28
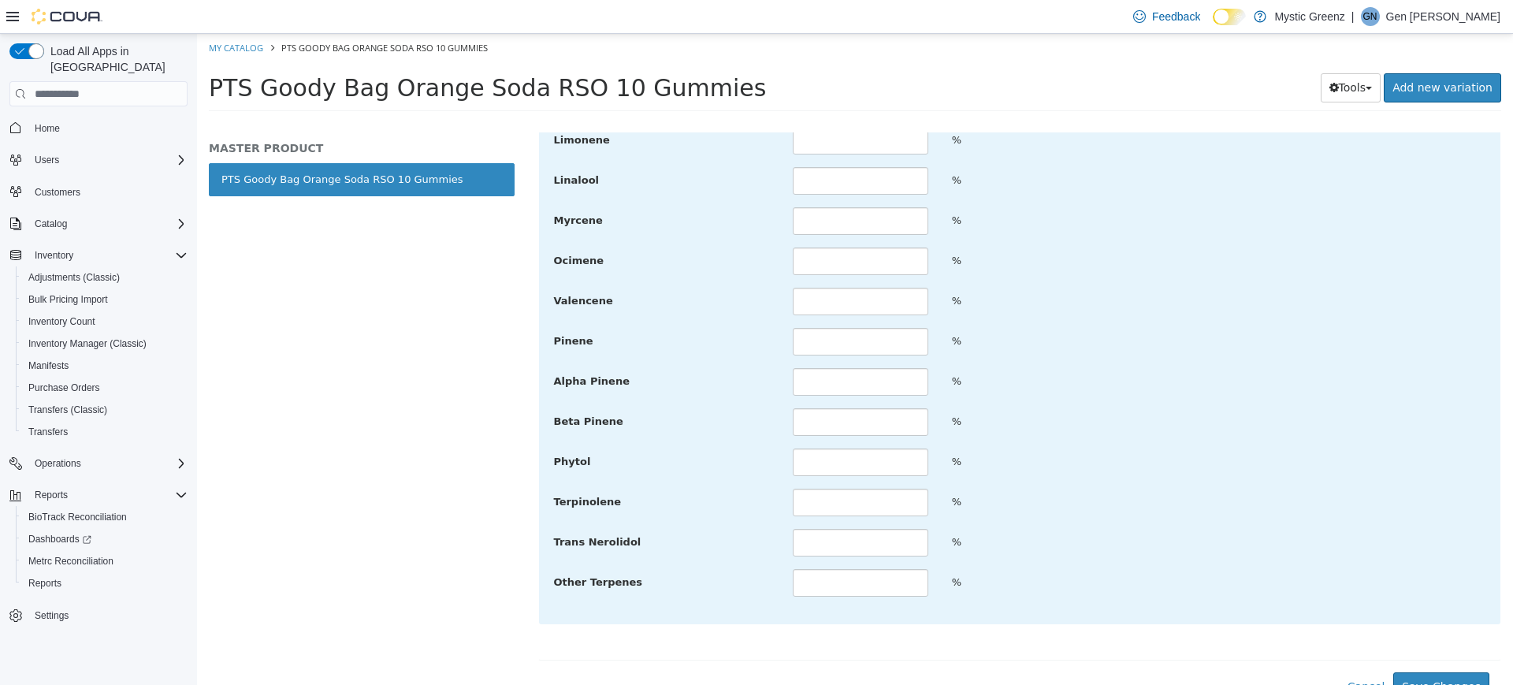
scroll to position [1967, 0]
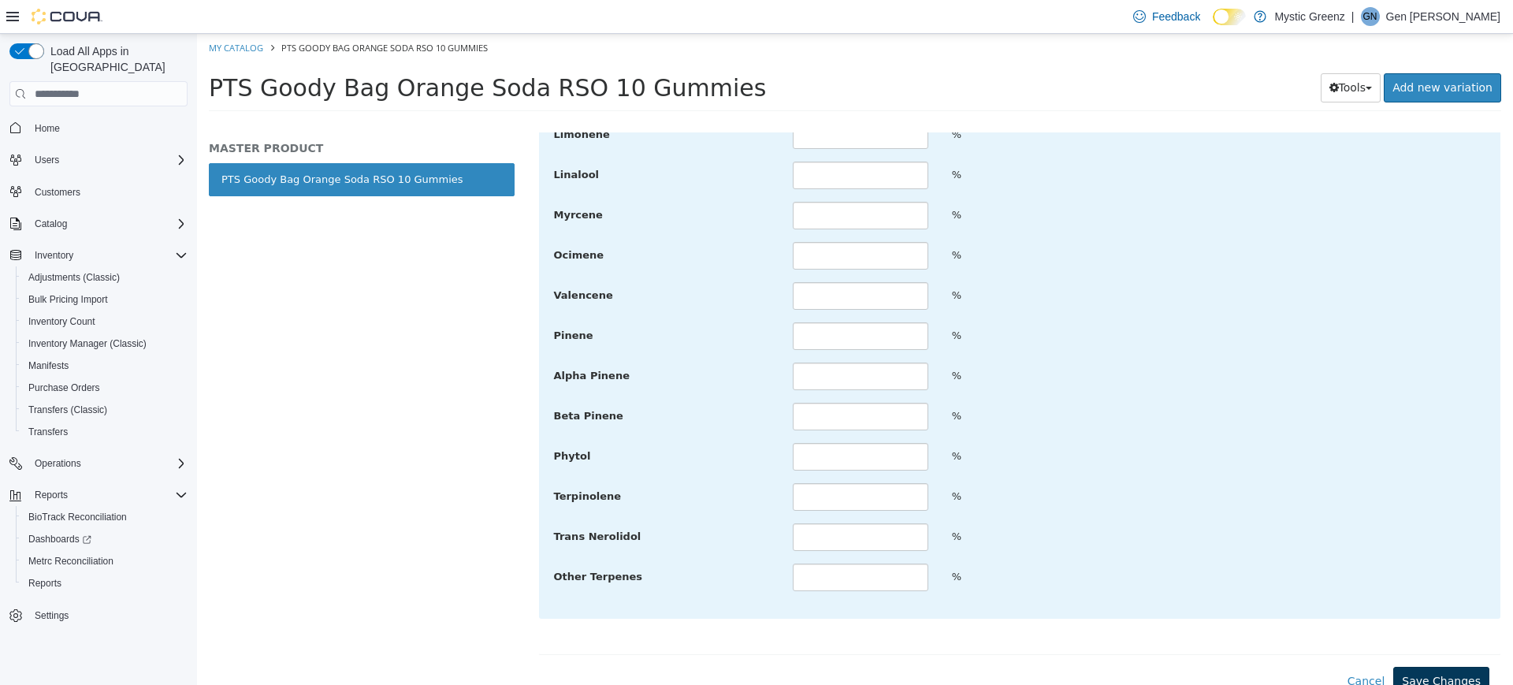
type input "**"
click at [1451, 671] on button "Save Changes" at bounding box center [1441, 681] width 96 height 29
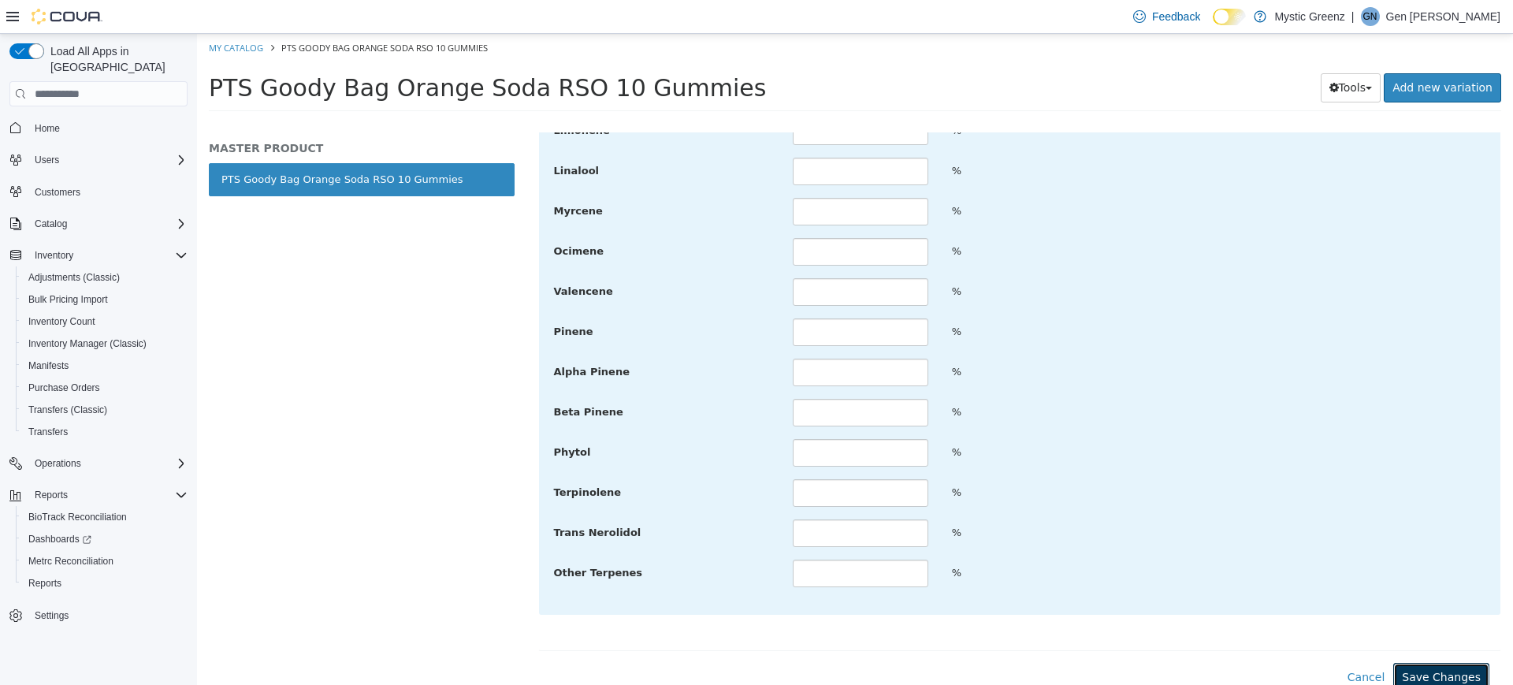
click at [1406, 663] on button "Save Changes" at bounding box center [1441, 677] width 96 height 29
click at [1405, 663] on button "Save Changes" at bounding box center [1441, 677] width 96 height 29
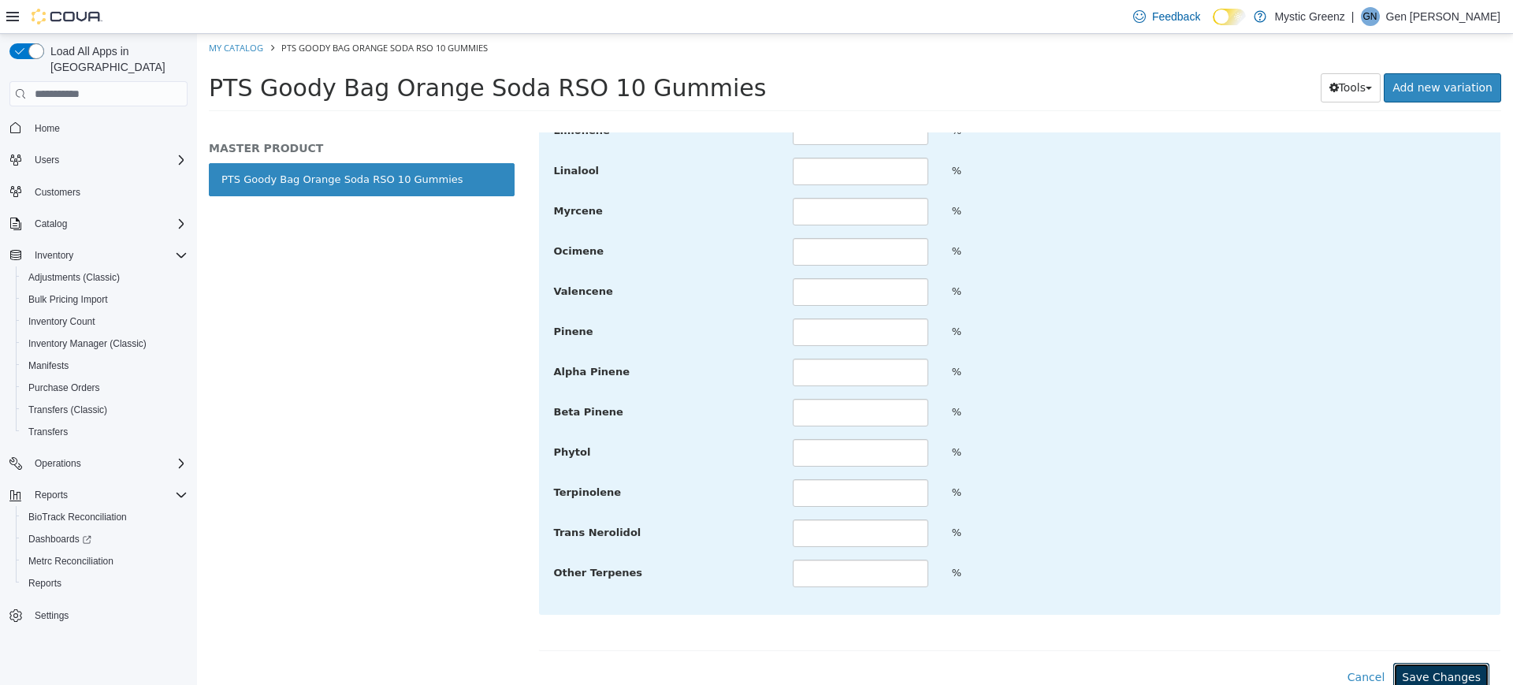
click at [1405, 663] on button "Save Changes" at bounding box center [1441, 677] width 96 height 29
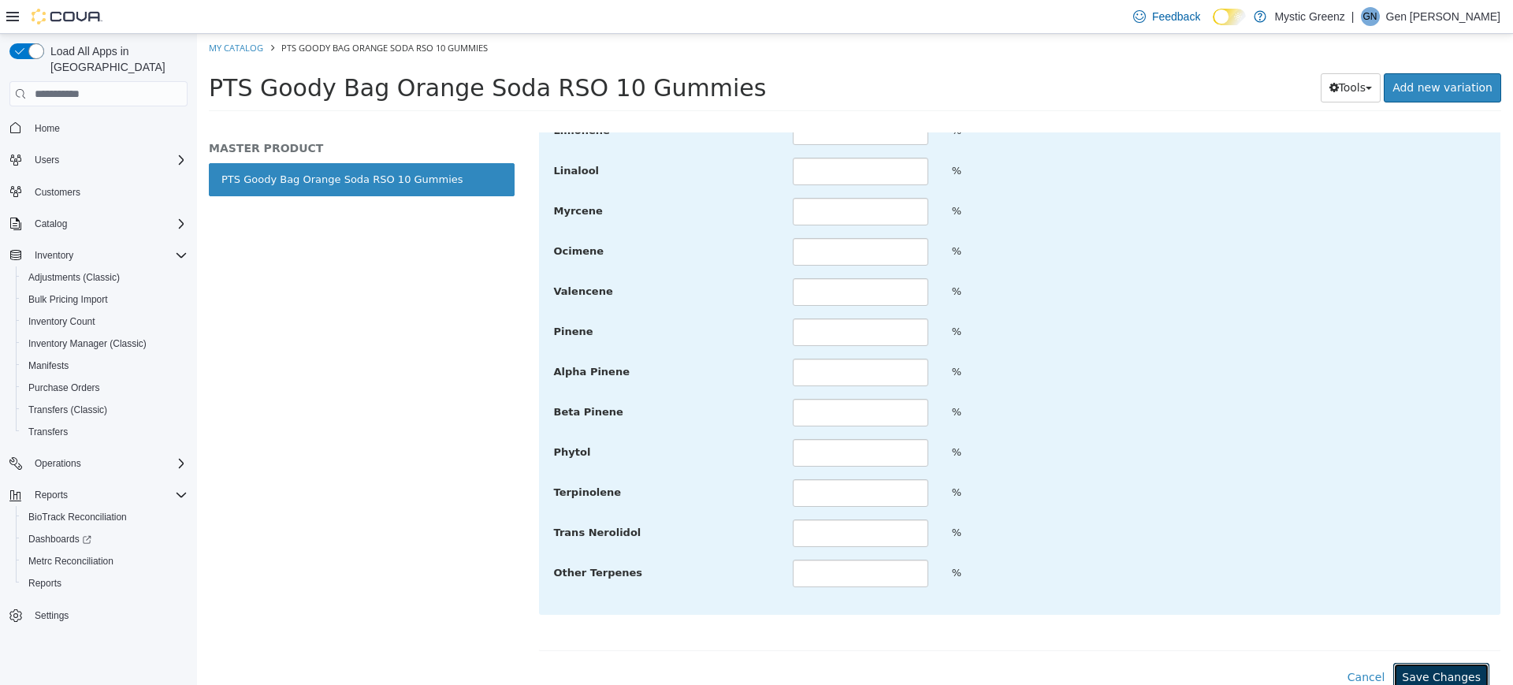
click at [1405, 663] on button "Save Changes" at bounding box center [1441, 677] width 96 height 29
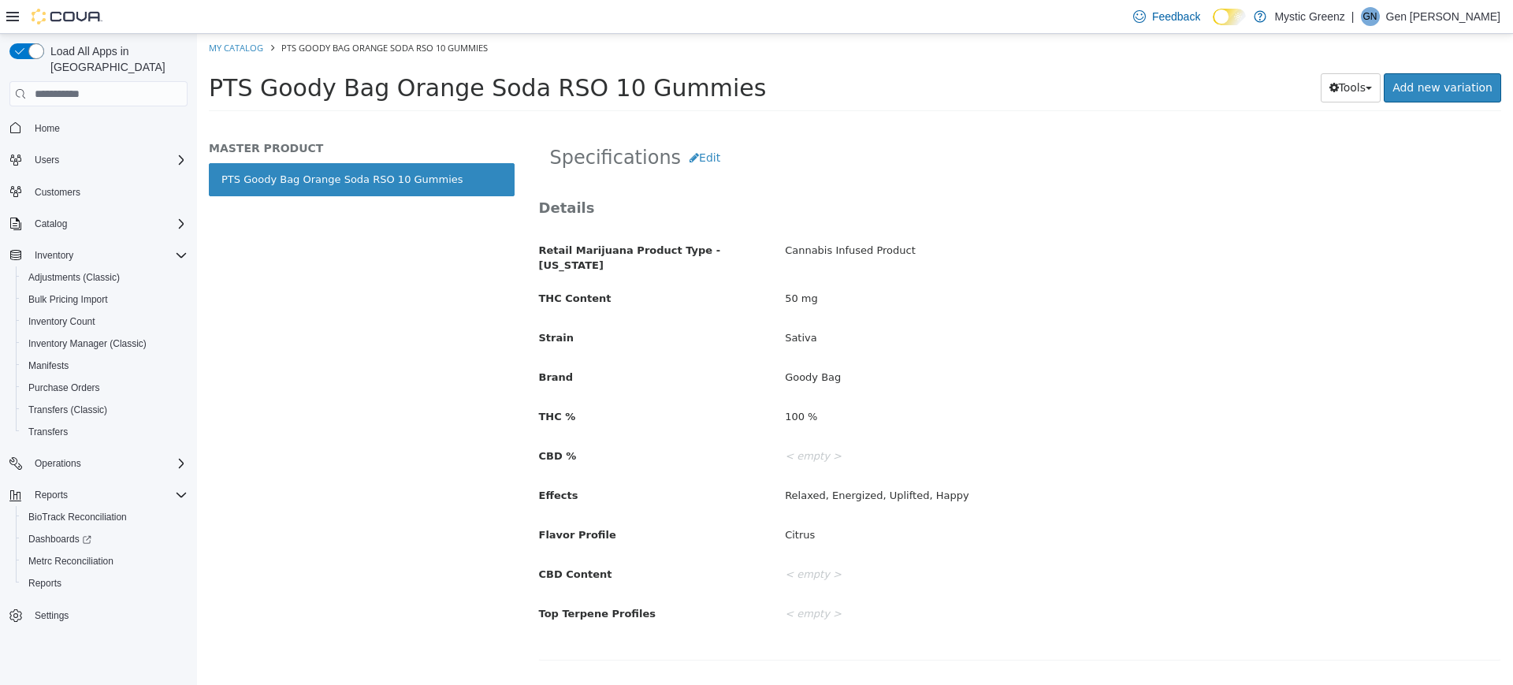
scroll to position [306, 0]
